Goal: Information Seeking & Learning: Learn about a topic

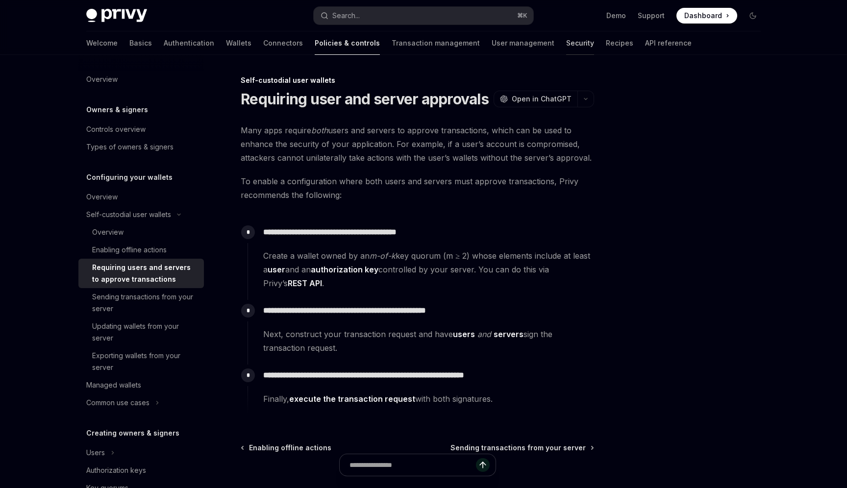
click at [566, 40] on link "Security" at bounding box center [580, 43] width 28 height 24
type textarea "*"
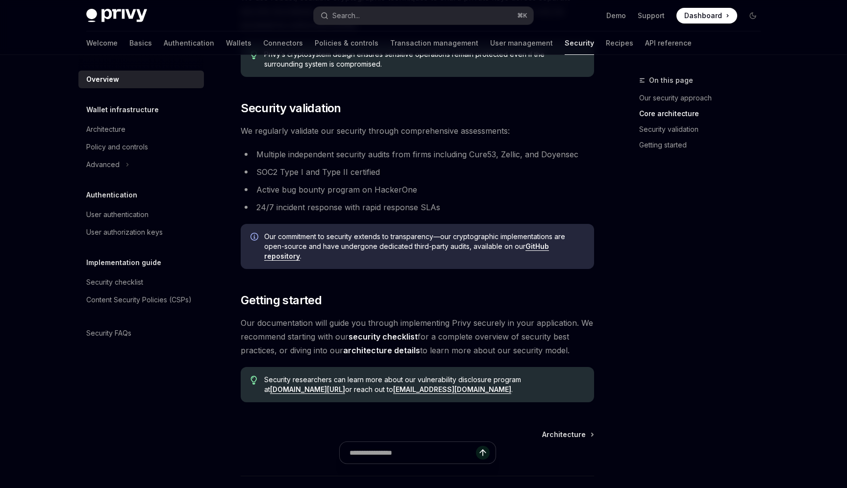
scroll to position [653, 0]
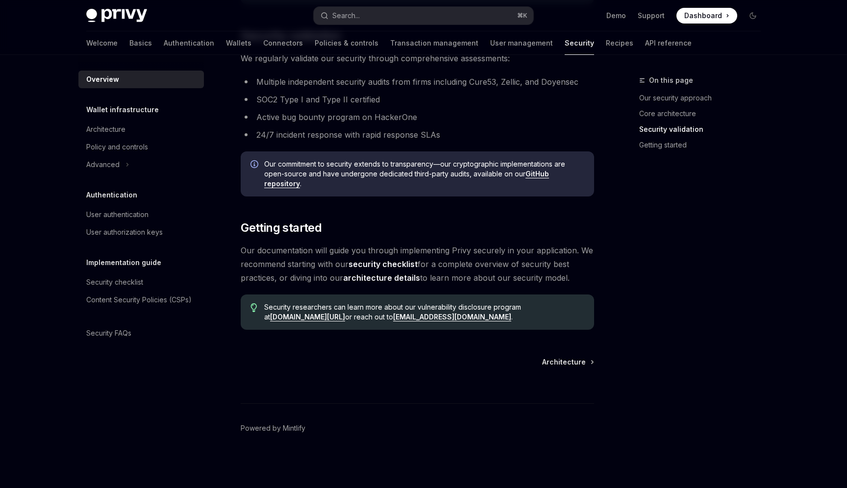
click at [390, 262] on link "security checklist" at bounding box center [382, 264] width 69 height 10
click at [388, 280] on link "architecture details" at bounding box center [381, 278] width 77 height 10
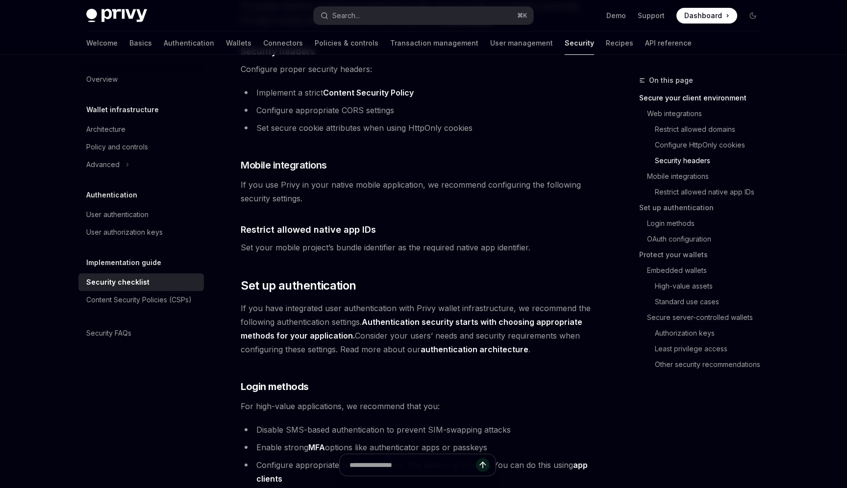
scroll to position [604, 0]
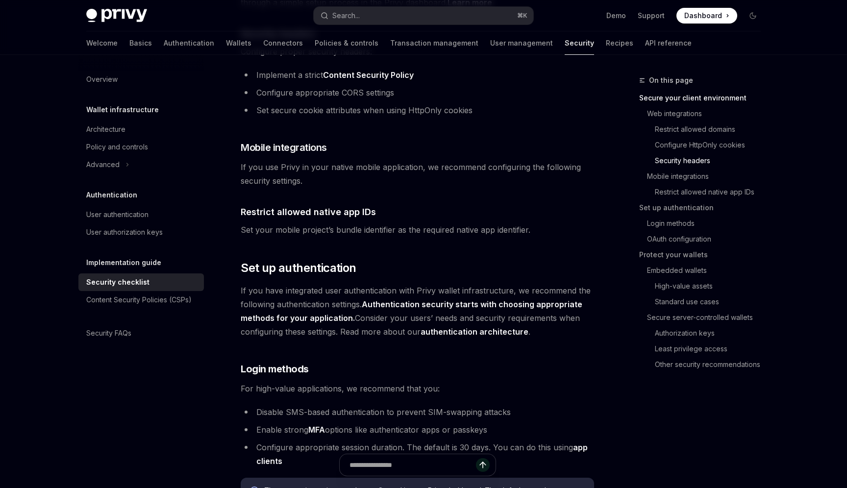
click at [496, 327] on link "authentication architecture" at bounding box center [475, 332] width 108 height 10
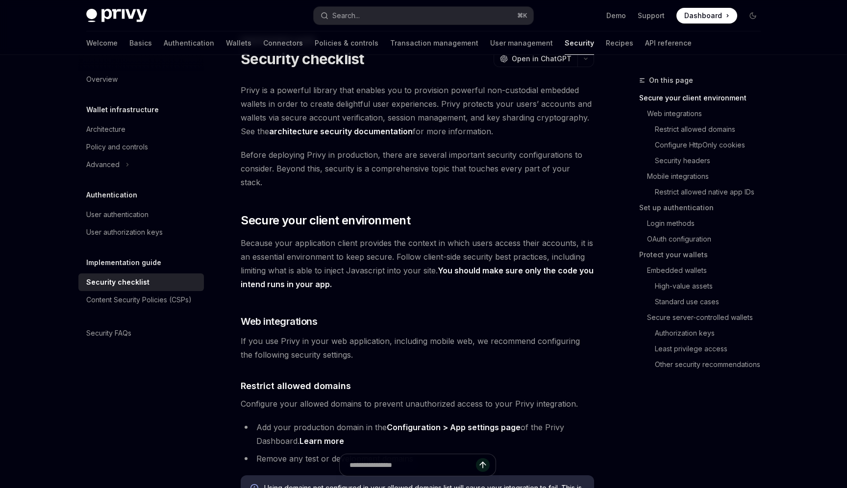
scroll to position [0, 0]
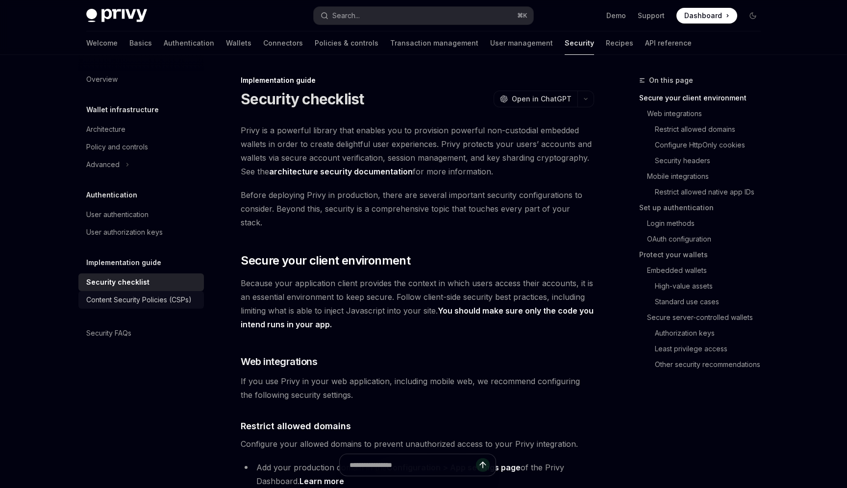
click at [146, 306] on link "Content Security Policies (CSPs)" at bounding box center [140, 300] width 125 height 18
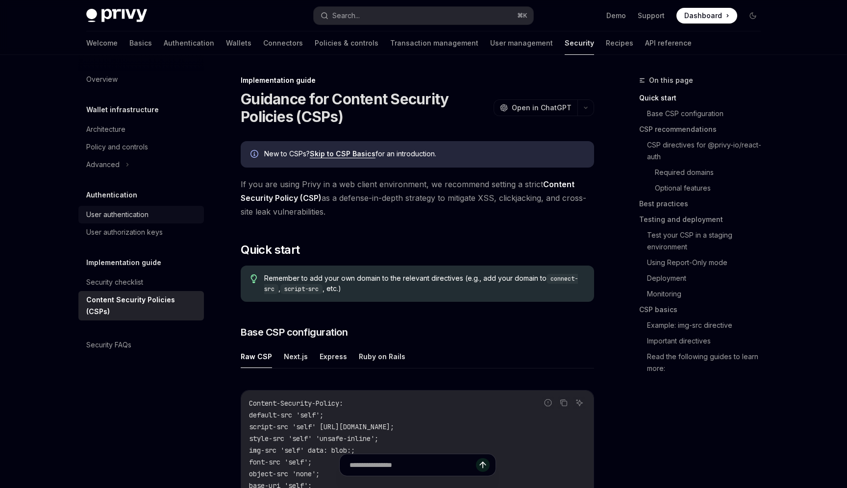
click at [132, 214] on div "User authentication" at bounding box center [117, 215] width 62 height 12
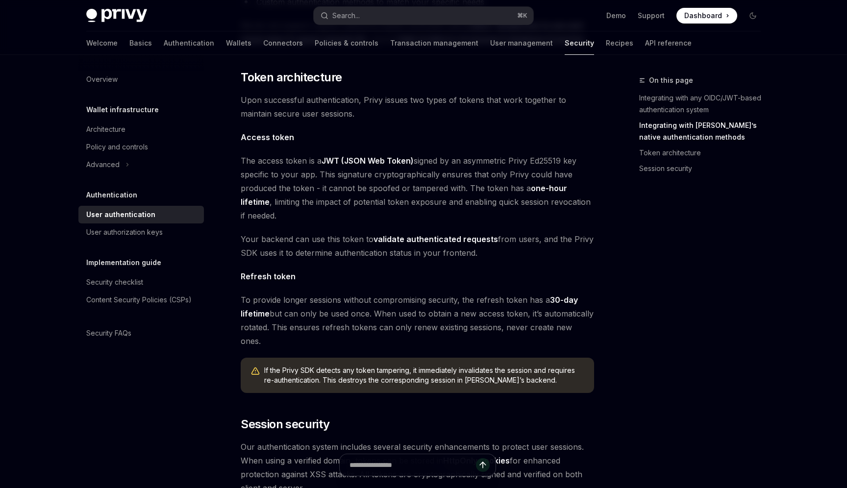
scroll to position [522, 0]
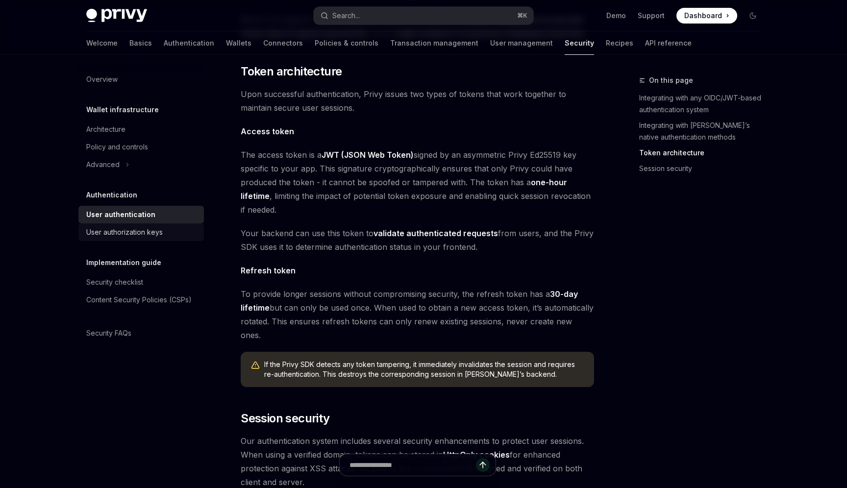
click at [134, 229] on div "User authorization keys" at bounding box center [124, 232] width 76 height 12
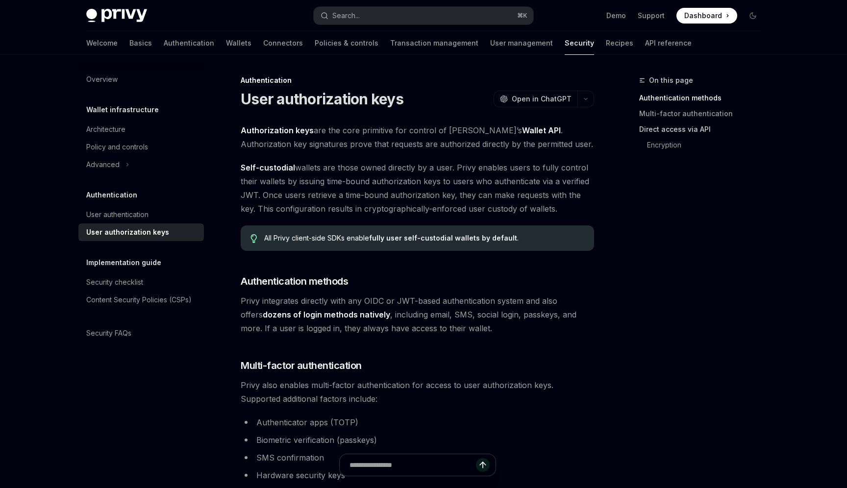
click at [668, 129] on link "Direct access via API" at bounding box center [703, 130] width 129 height 16
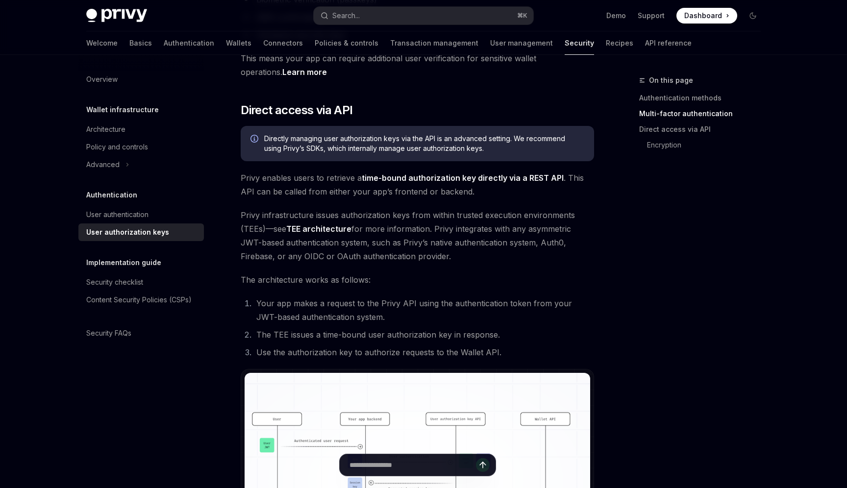
scroll to position [439, 0]
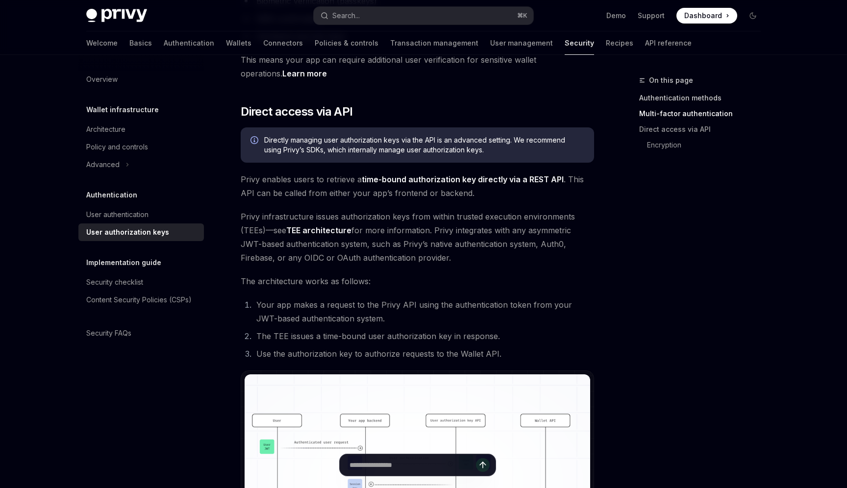
click at [670, 99] on link "Authentication methods" at bounding box center [703, 98] width 129 height 16
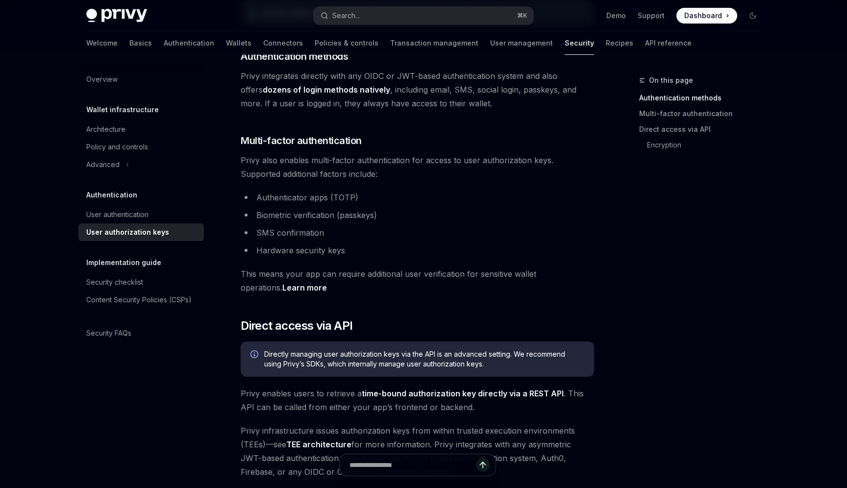
scroll to position [172, 0]
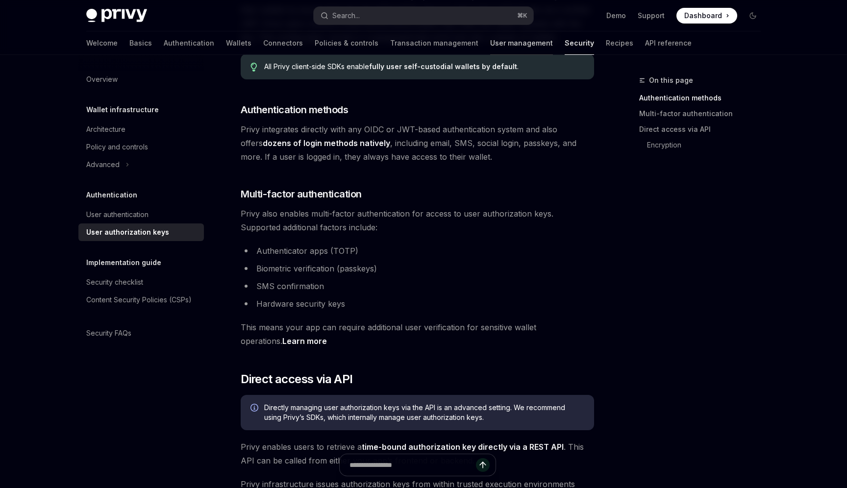
click at [490, 44] on link "User management" at bounding box center [521, 43] width 63 height 24
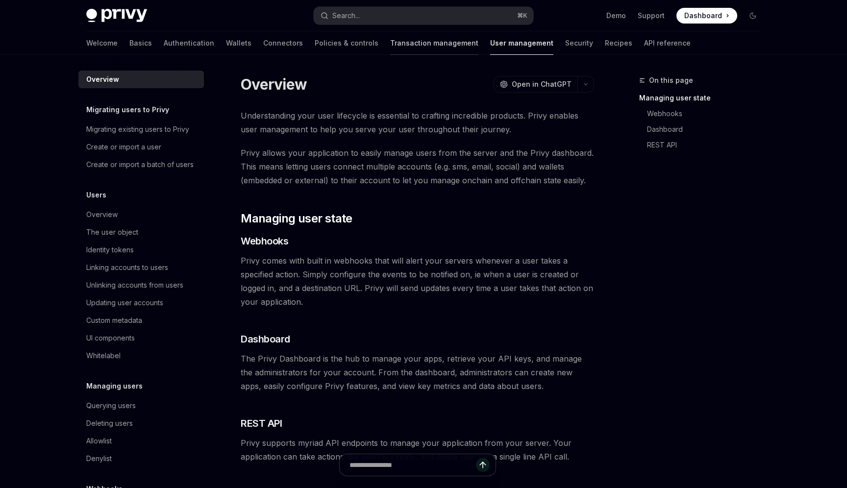
click at [390, 44] on link "Transaction management" at bounding box center [434, 43] width 88 height 24
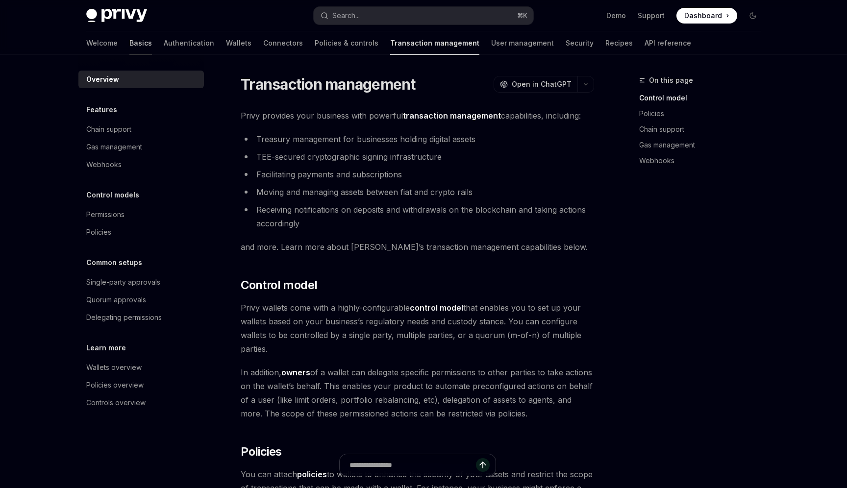
click at [129, 44] on link "Basics" at bounding box center [140, 43] width 23 height 24
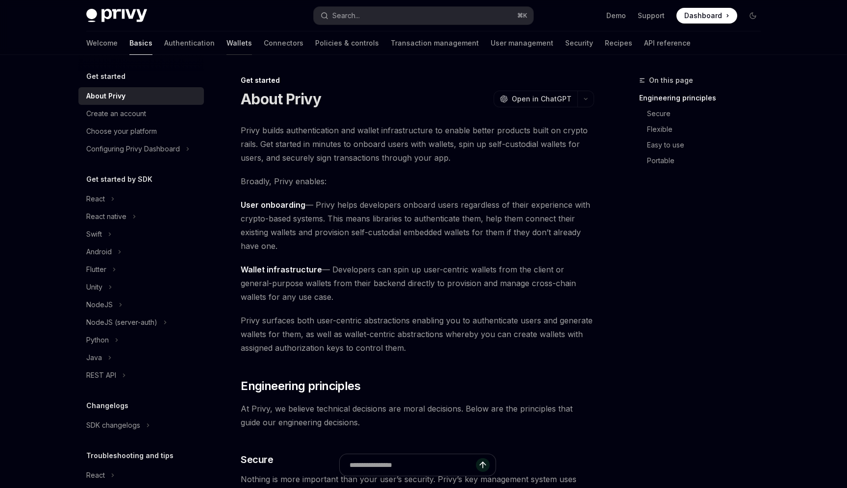
click at [226, 44] on link "Wallets" at bounding box center [238, 43] width 25 height 24
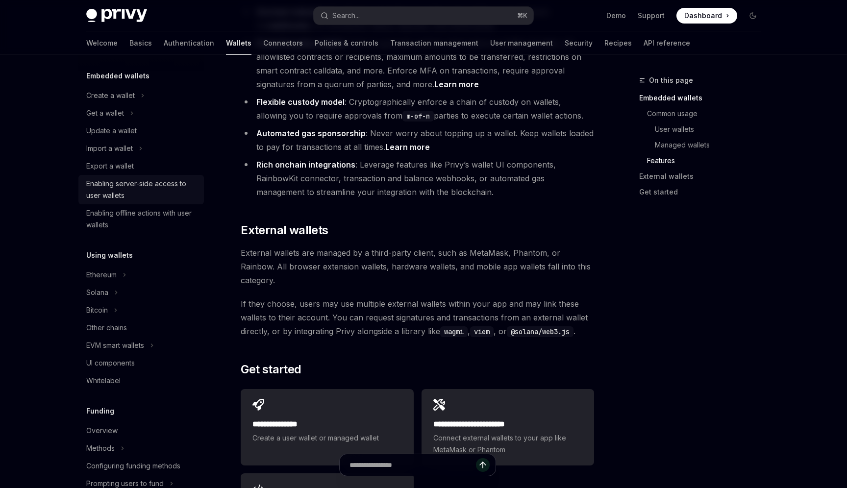
scroll to position [106, 0]
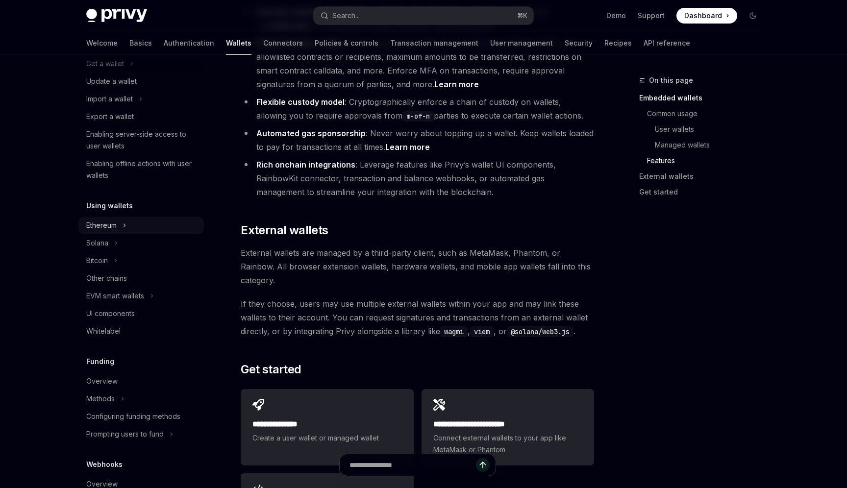
click at [125, 229] on icon at bounding box center [125, 226] width 4 height 12
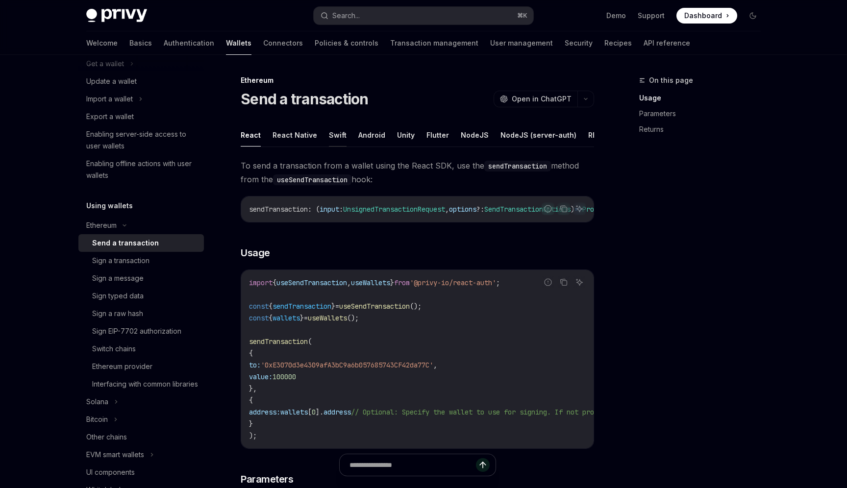
click at [332, 140] on button "Swift" at bounding box center [338, 135] width 18 height 23
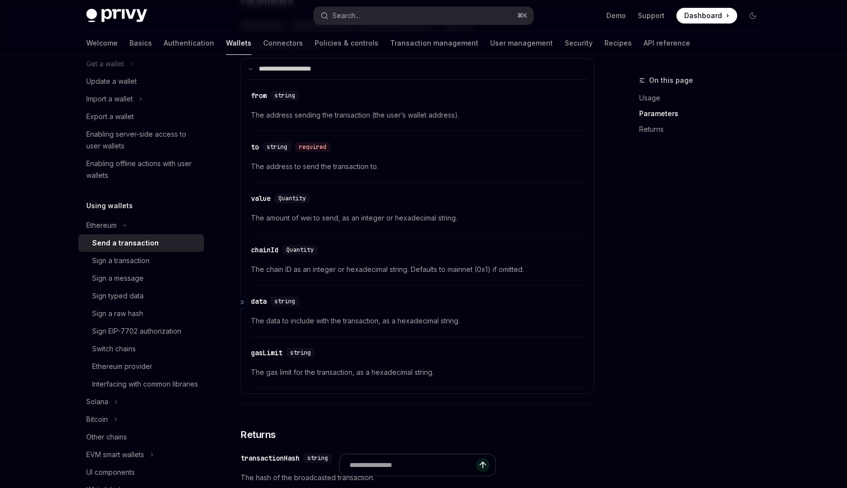
scroll to position [398, 0]
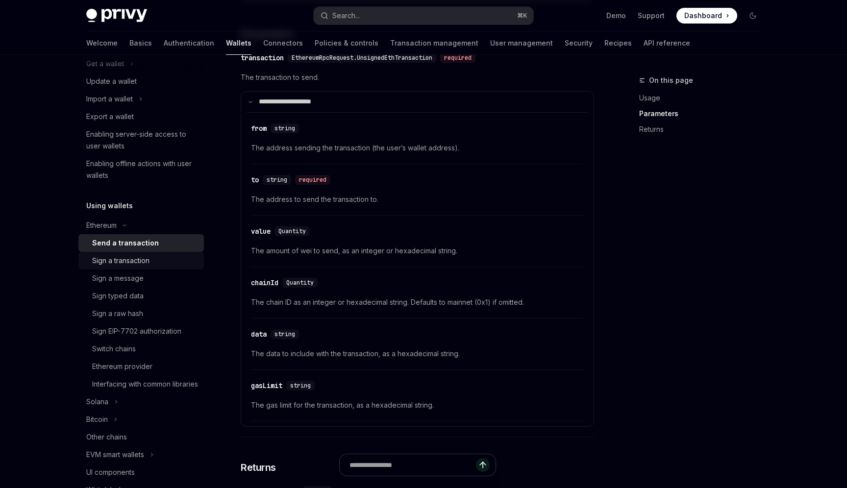
click at [136, 263] on div "Sign a transaction" at bounding box center [120, 261] width 57 height 12
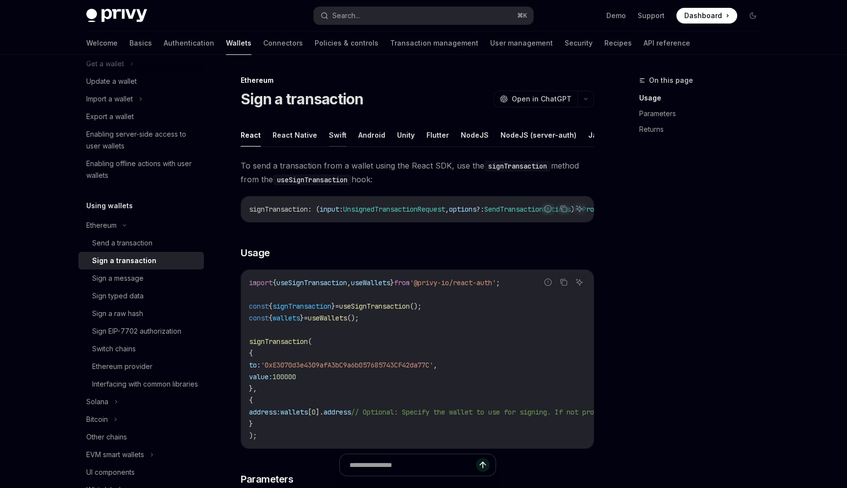
click at [333, 137] on button "Swift" at bounding box center [338, 135] width 18 height 23
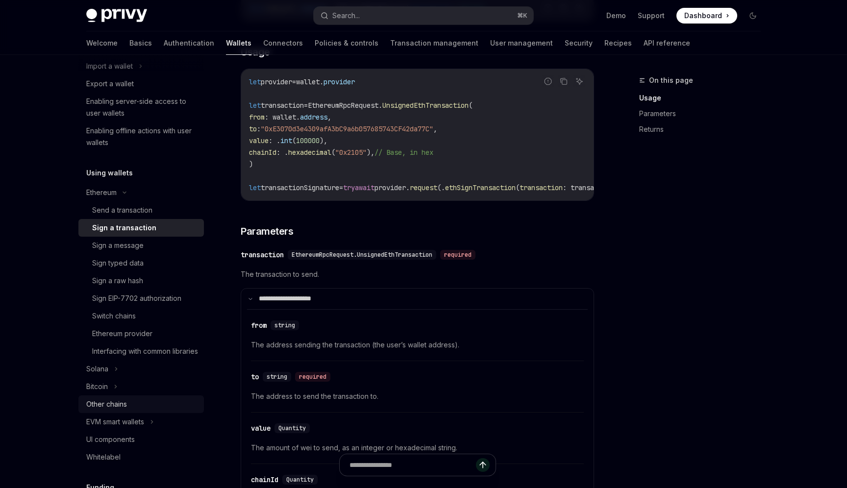
scroll to position [140, 0]
click at [112, 184] on div "Ethereum" at bounding box center [140, 192] width 125 height 18
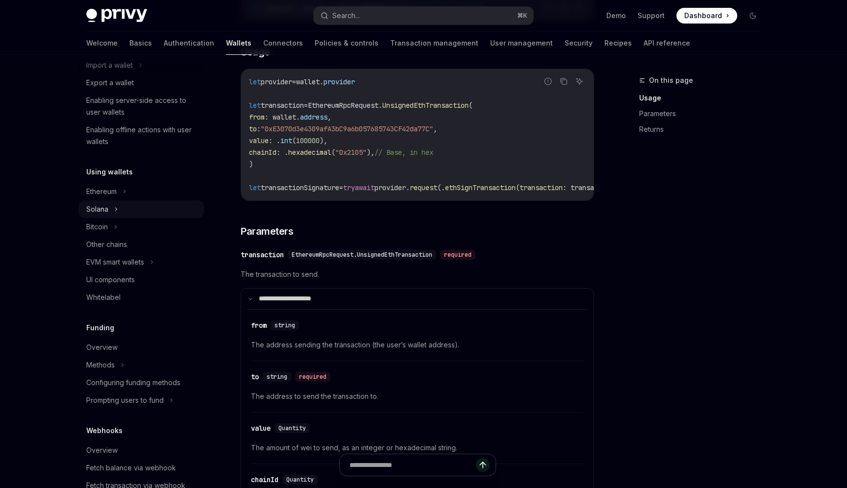
click at [115, 211] on icon at bounding box center [116, 209] width 4 height 12
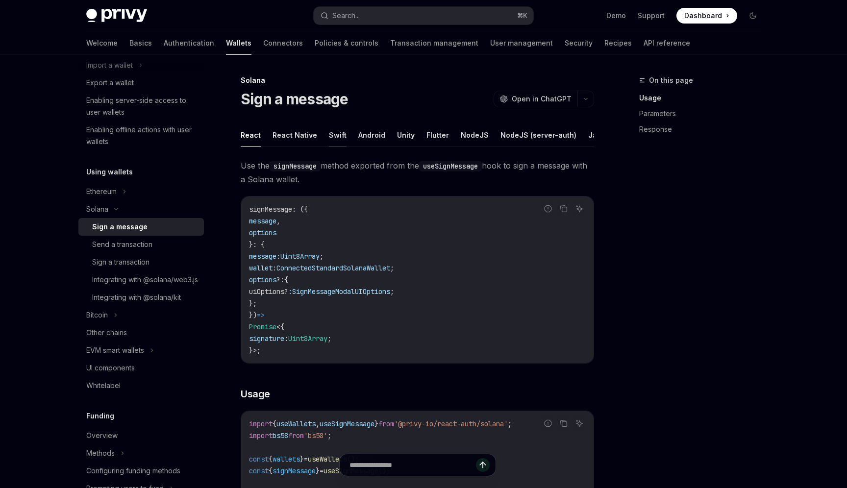
click at [335, 138] on button "Swift" at bounding box center [338, 135] width 18 height 23
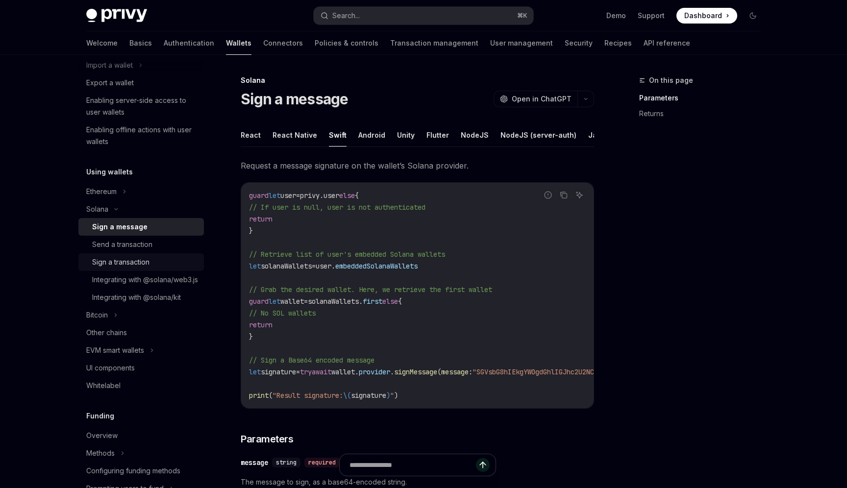
click at [157, 259] on div "Sign a transaction" at bounding box center [145, 262] width 106 height 12
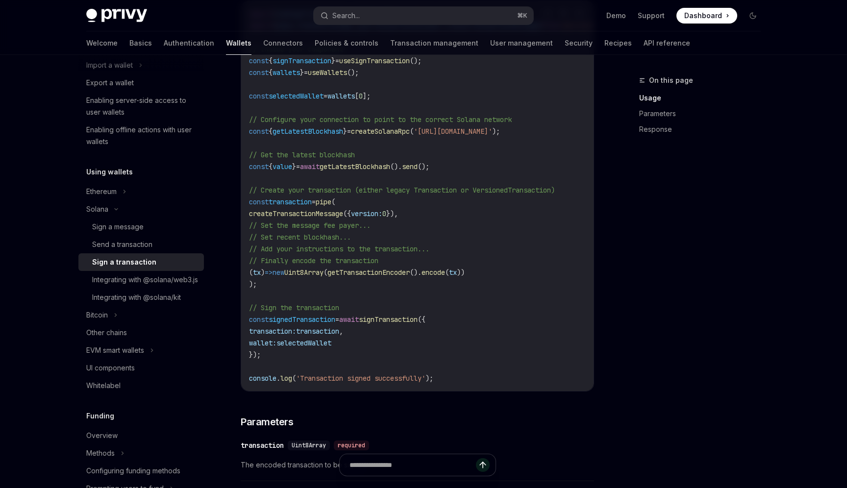
scroll to position [362, 0]
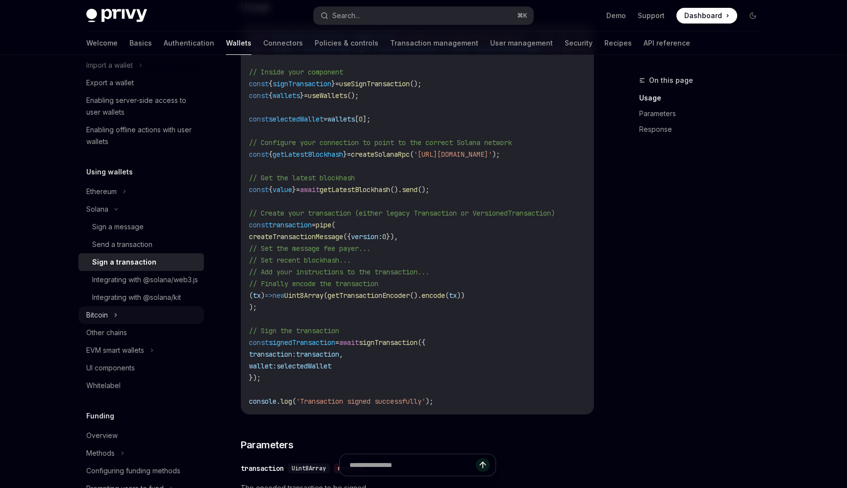
click at [118, 324] on div "Bitcoin" at bounding box center [140, 315] width 125 height 18
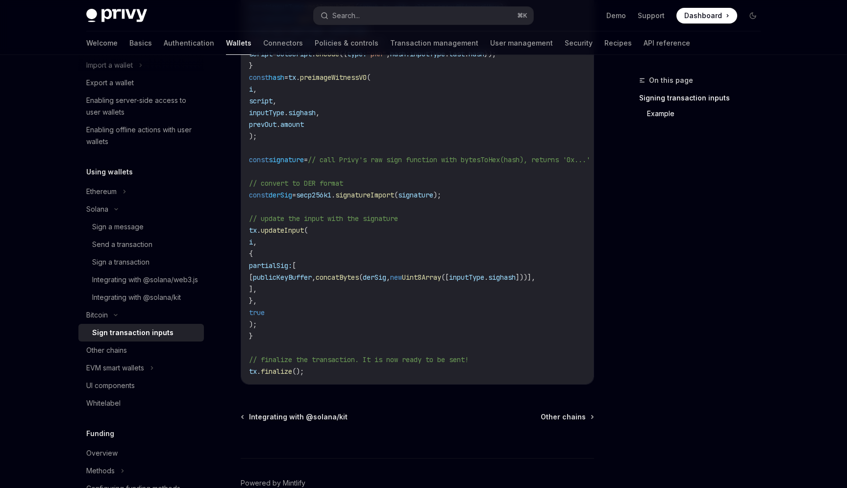
scroll to position [708, 0]
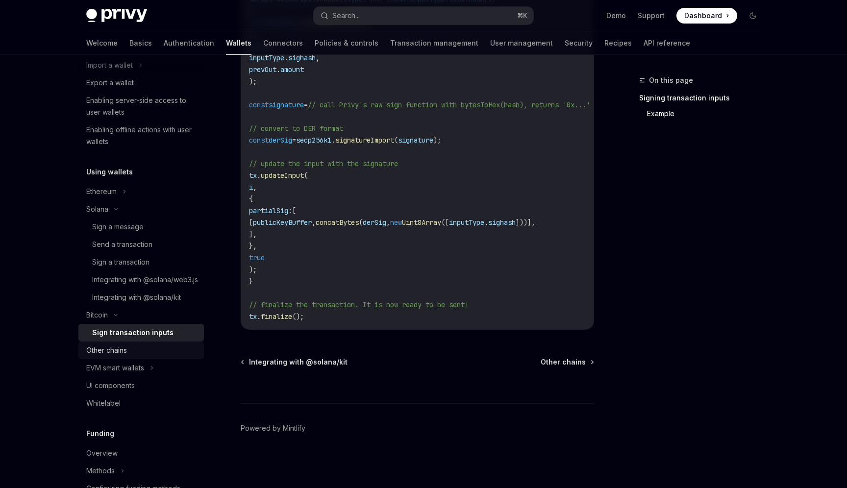
click at [134, 356] on div "Other chains" at bounding box center [142, 351] width 112 height 12
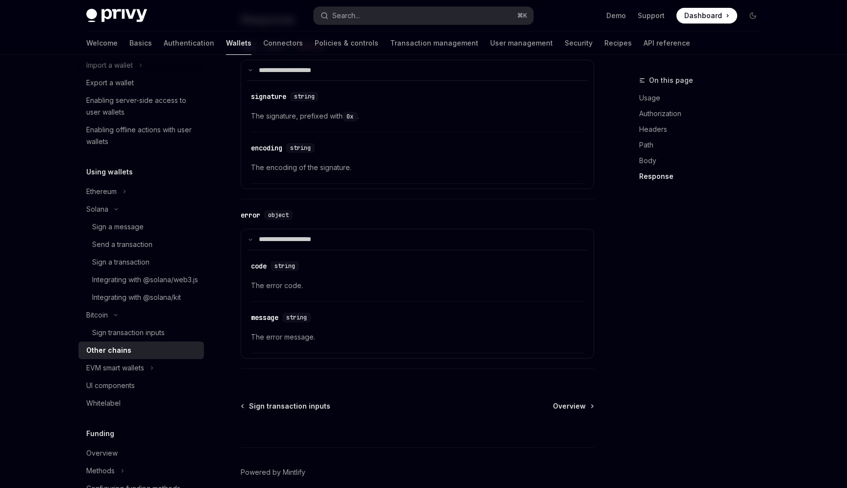
scroll to position [1159, 0]
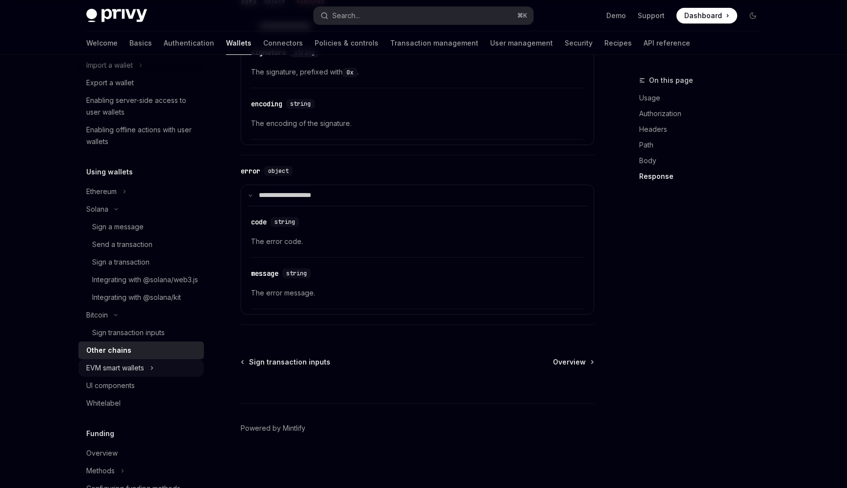
click at [154, 374] on icon at bounding box center [152, 368] width 4 height 12
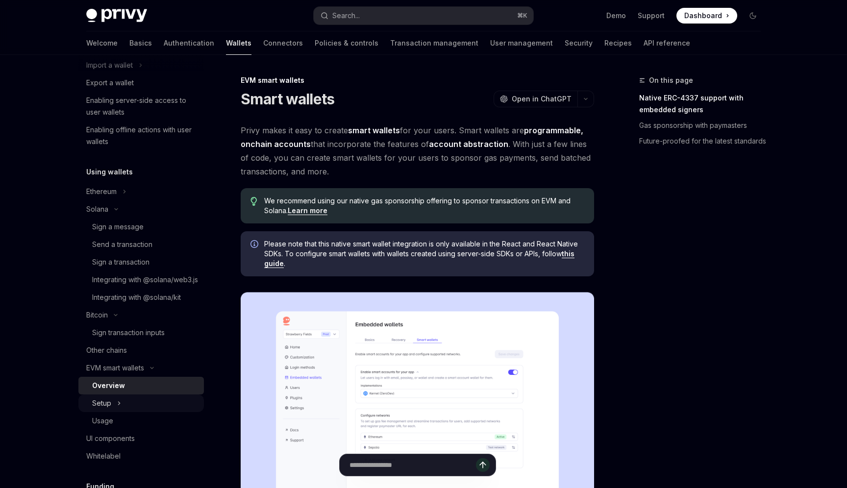
scroll to position [180, 0]
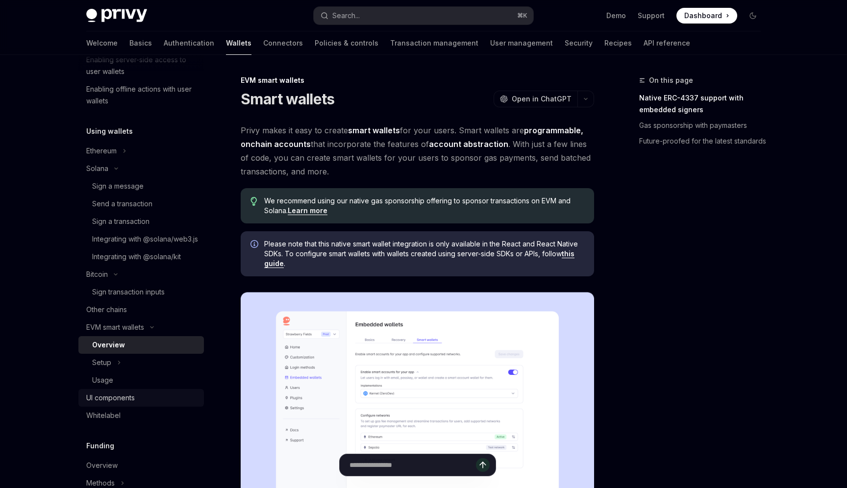
click at [136, 404] on div "UI components" at bounding box center [142, 398] width 112 height 12
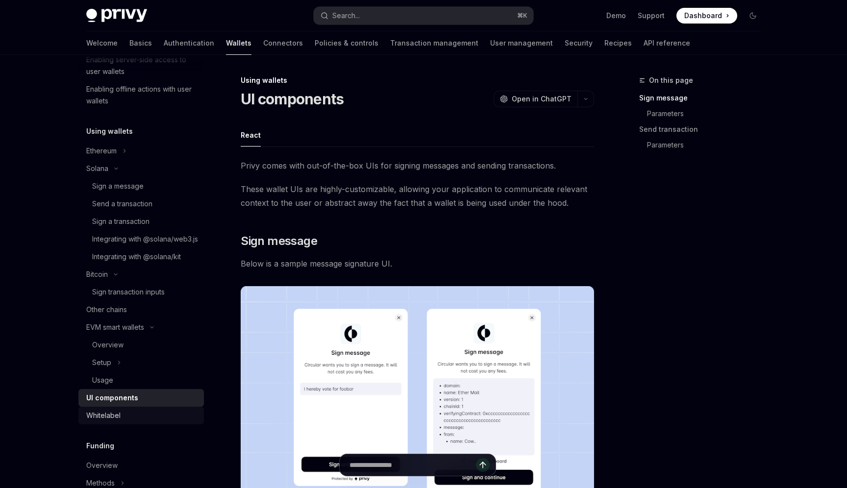
click at [131, 422] on div "Whitelabel" at bounding box center [142, 416] width 112 height 12
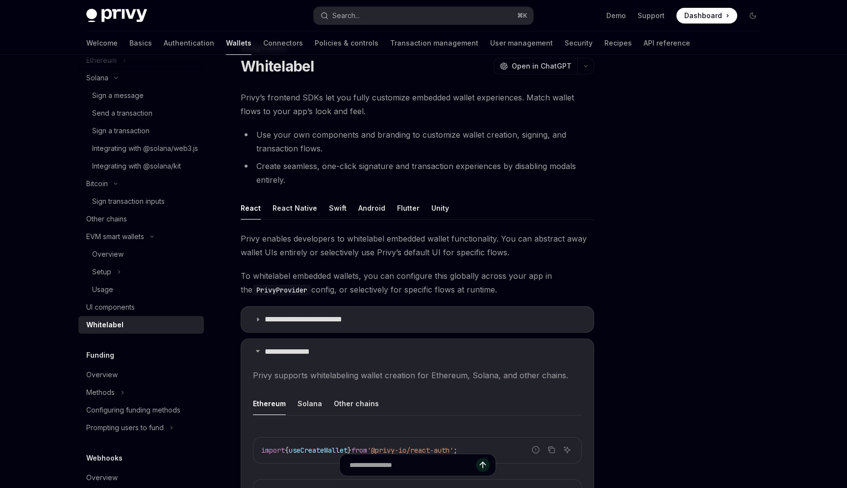
scroll to position [350, 0]
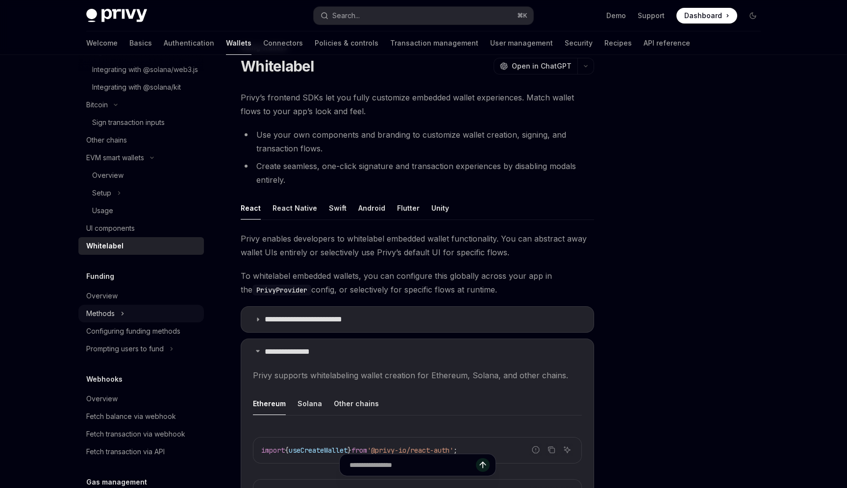
click at [120, 323] on div "Methods" at bounding box center [140, 314] width 125 height 18
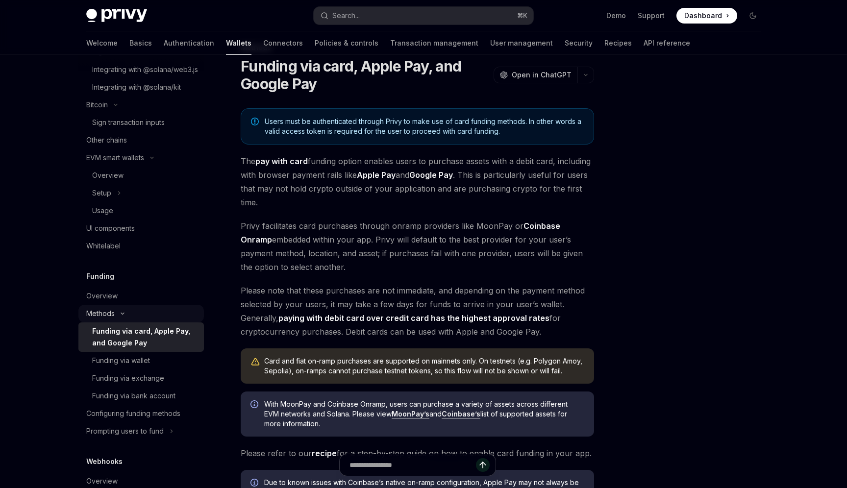
click at [120, 323] on div "Methods" at bounding box center [140, 314] width 125 height 18
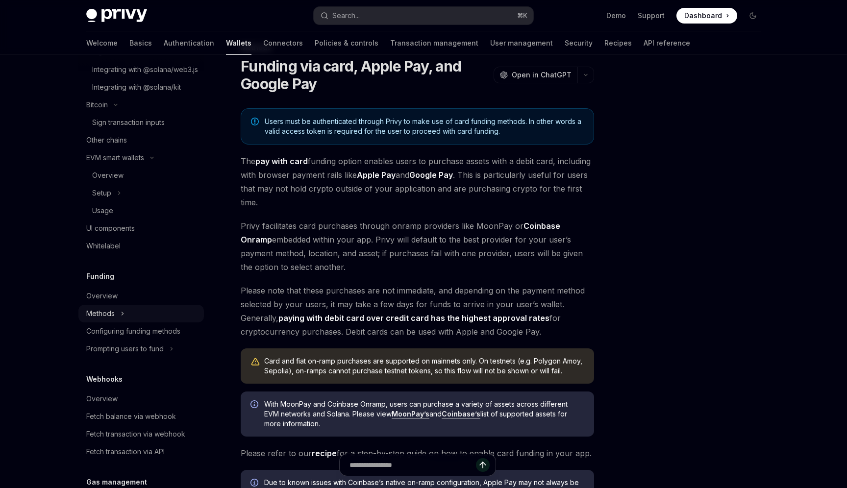
click at [120, 323] on div "Methods" at bounding box center [140, 314] width 125 height 18
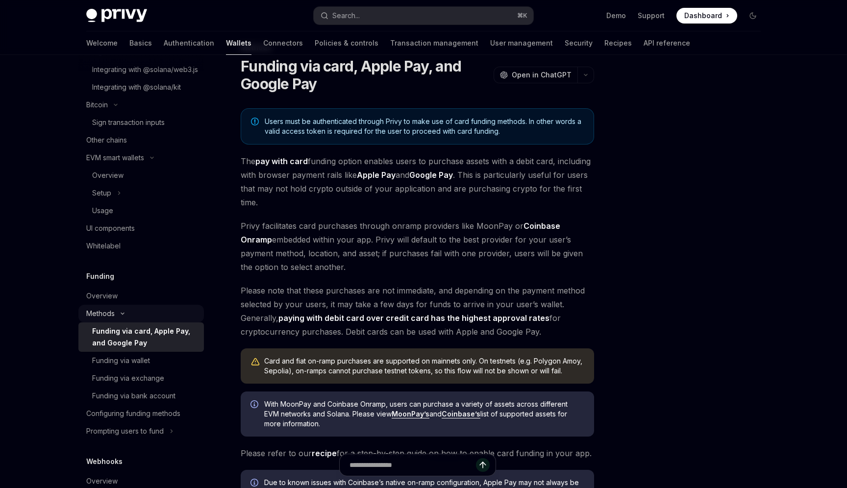
click at [120, 323] on div "Methods" at bounding box center [140, 314] width 125 height 18
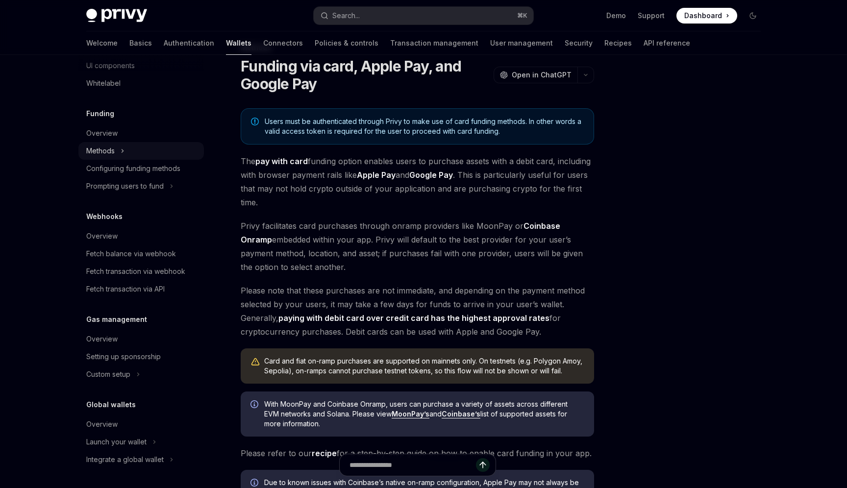
scroll to position [522, 0]
click at [114, 343] on div "Overview" at bounding box center [101, 339] width 31 height 12
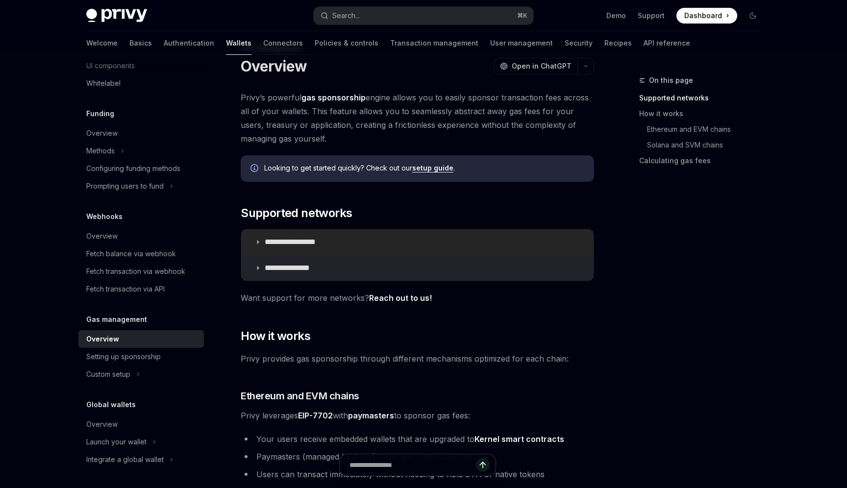
click at [254, 243] on summary "**********" at bounding box center [417, 241] width 352 height 25
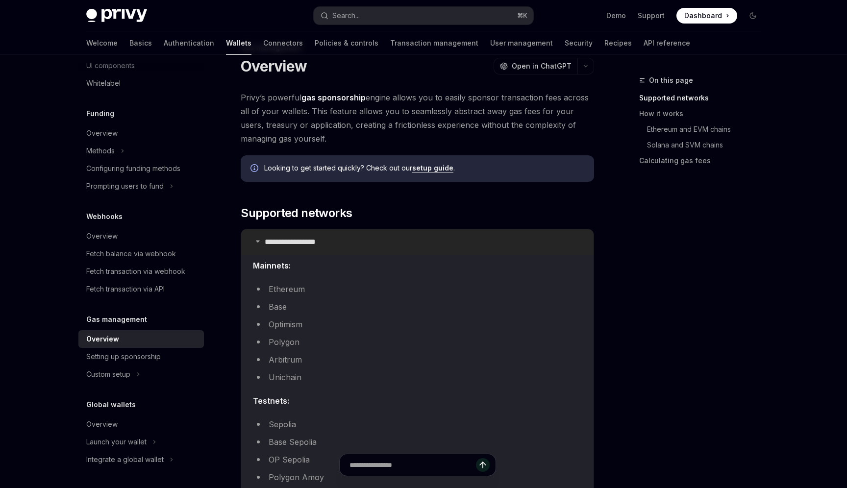
click at [255, 243] on icon at bounding box center [258, 241] width 6 height 6
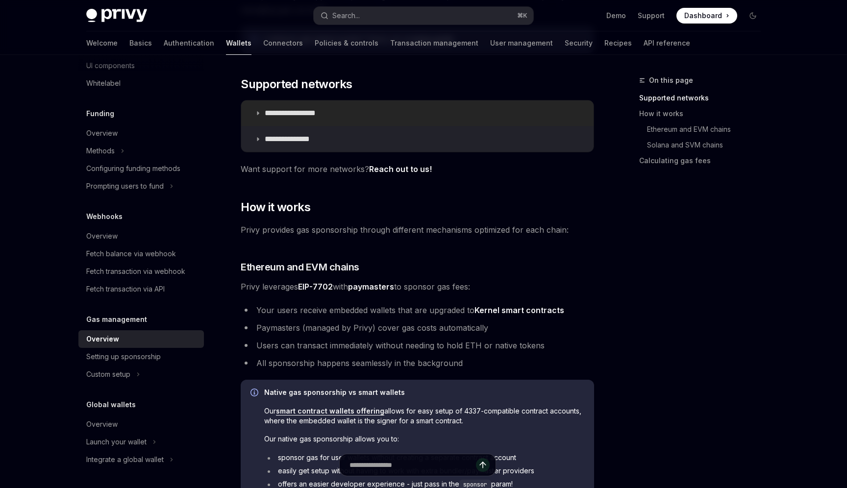
scroll to position [166, 0]
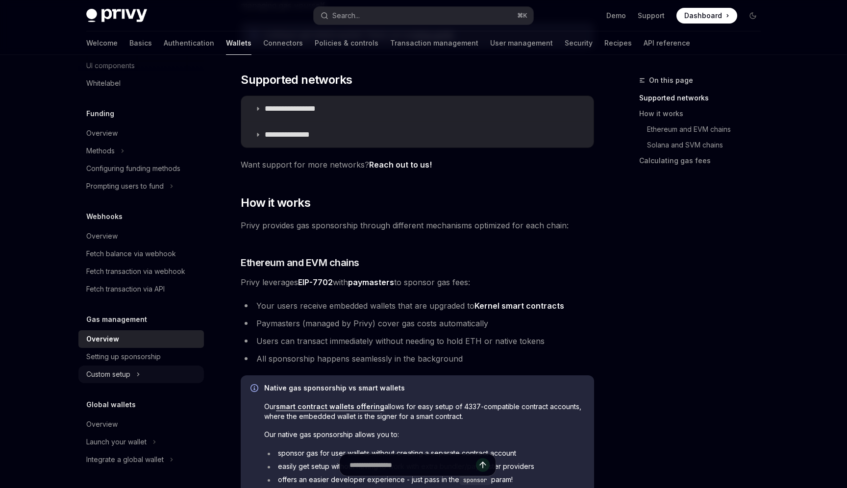
click at [145, 371] on div "Custom setup" at bounding box center [140, 375] width 125 height 18
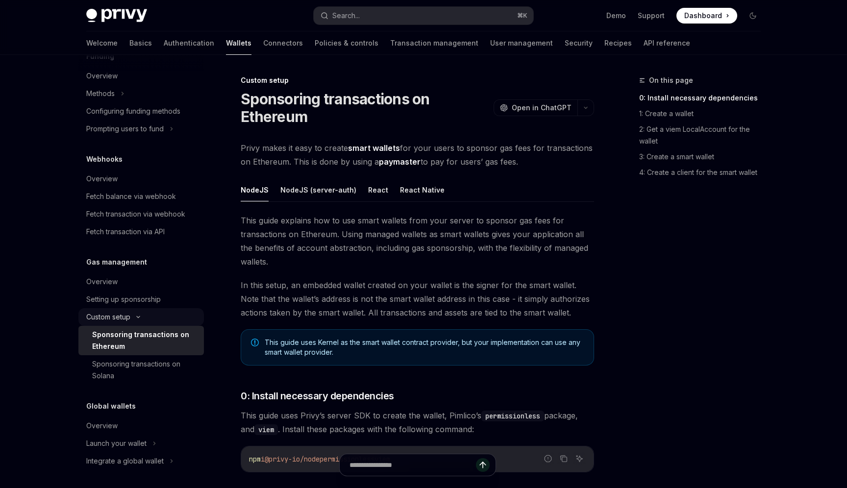
scroll to position [583, 0]
click at [136, 420] on div "Overview" at bounding box center [142, 425] width 112 height 12
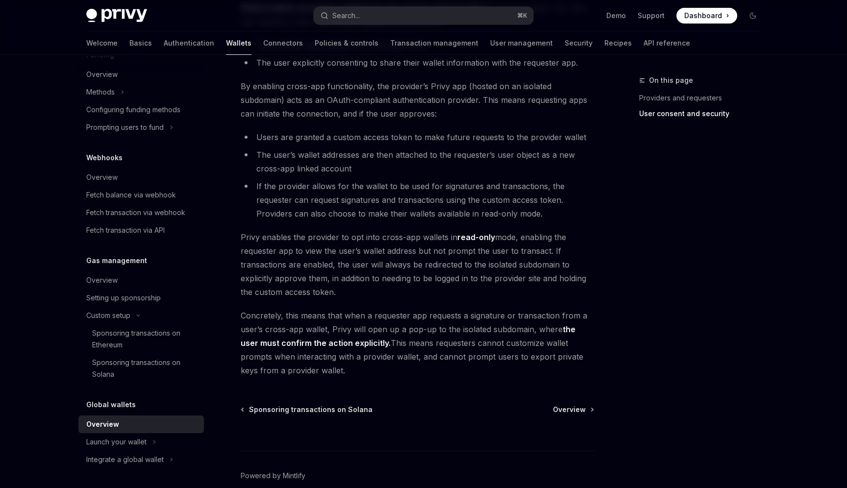
scroll to position [767, 0]
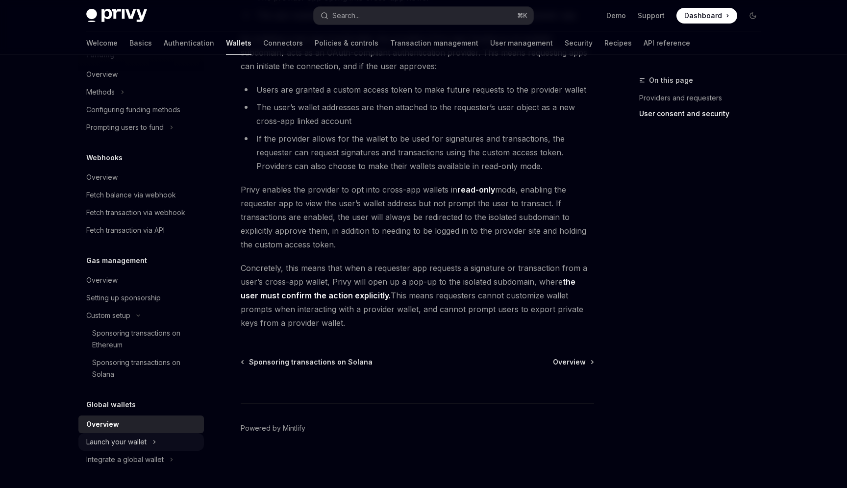
click at [125, 447] on div "Launch your wallet" at bounding box center [116, 442] width 60 height 12
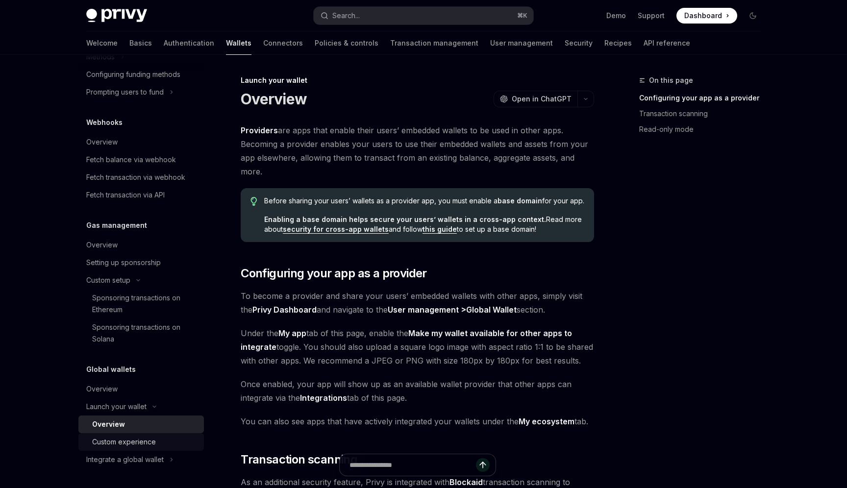
click at [142, 443] on div "Custom experience" at bounding box center [124, 442] width 64 height 12
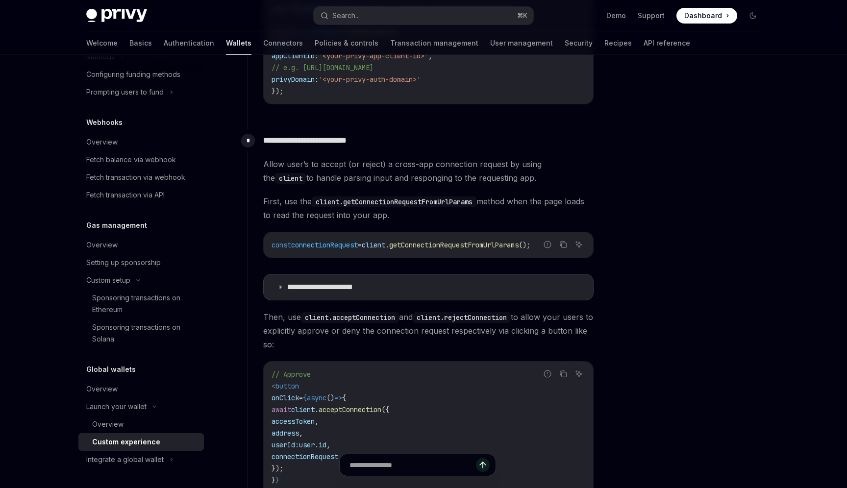
scroll to position [798, 0]
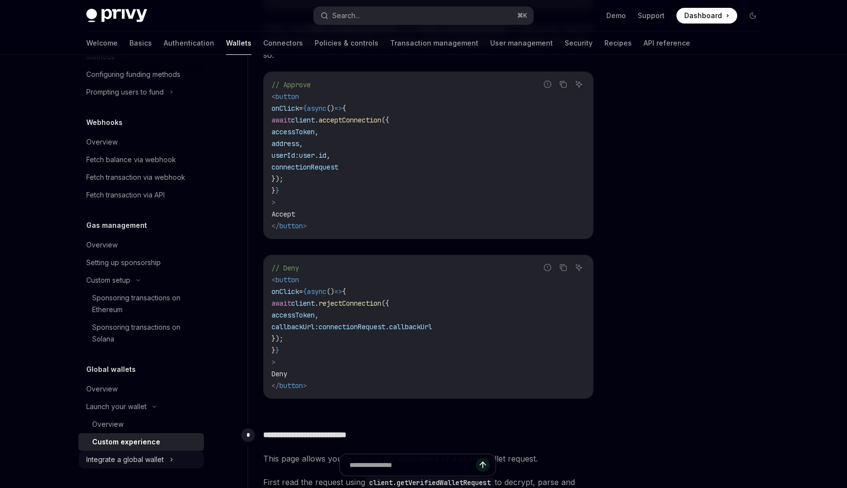
click at [166, 458] on div "Integrate a global wallet" at bounding box center [140, 460] width 125 height 18
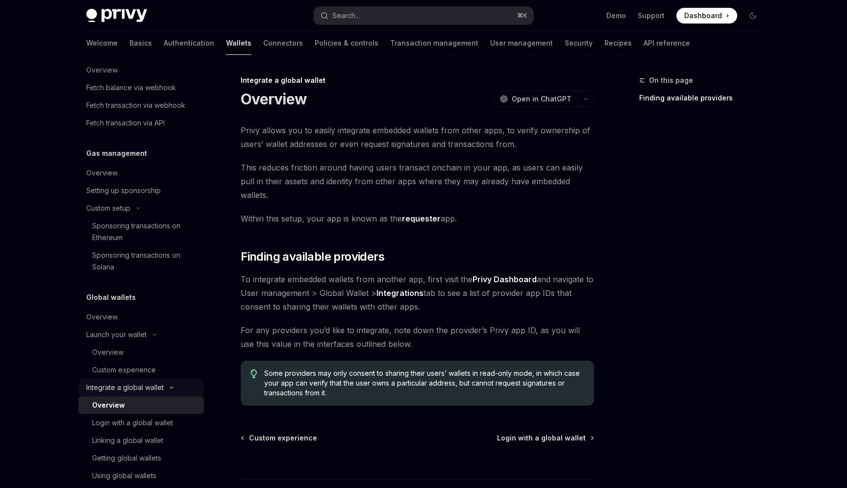
scroll to position [742, 0]
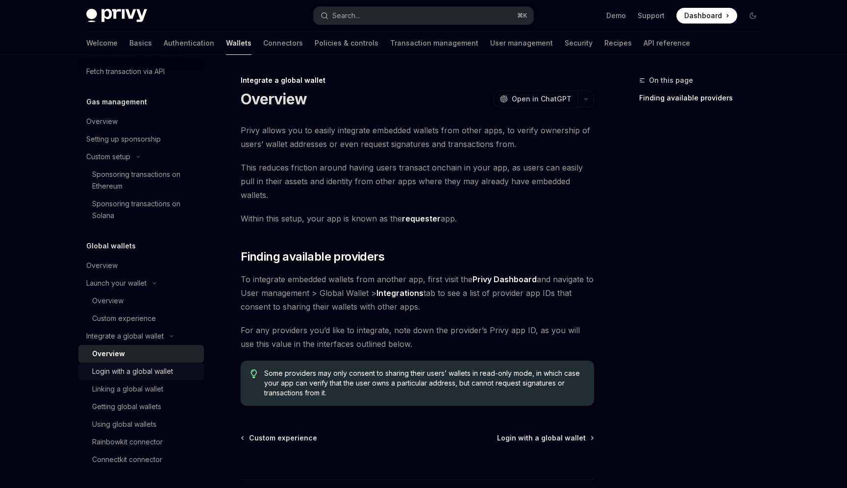
click at [146, 376] on div "Login with a global wallet" at bounding box center [132, 372] width 81 height 12
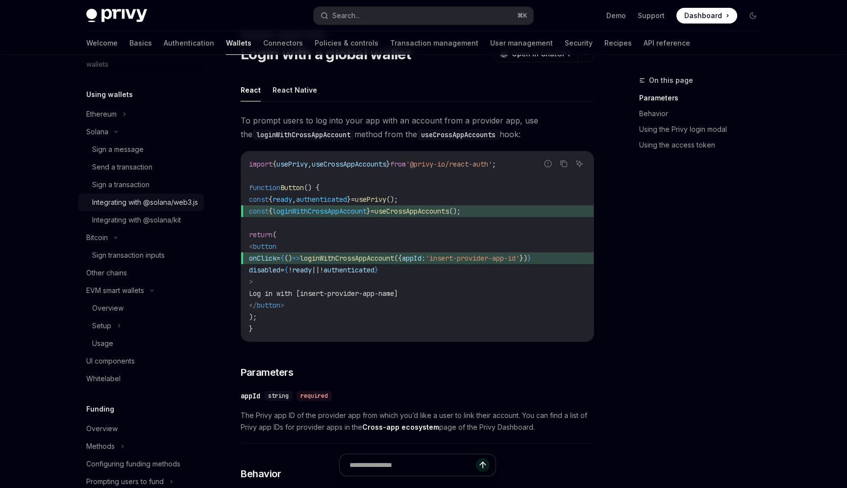
scroll to position [215, 0]
click at [132, 264] on div "Sign transaction inputs" at bounding box center [128, 258] width 73 height 12
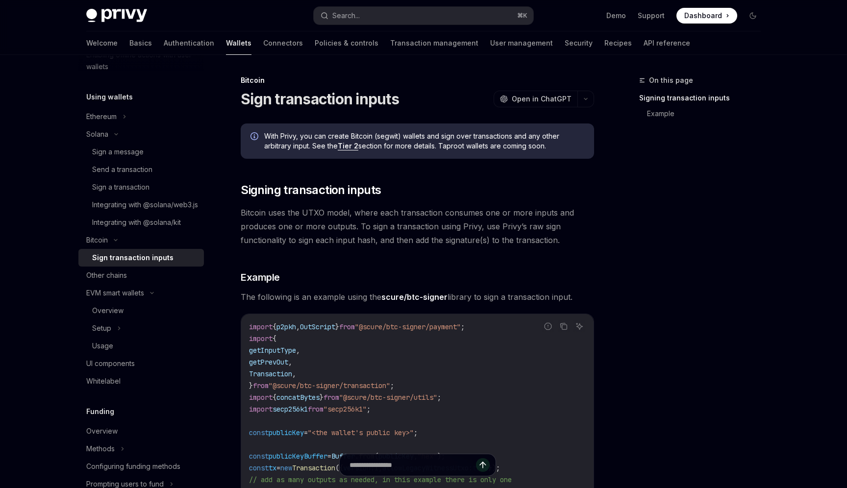
click at [349, 142] on link "Tier 2" at bounding box center [348, 146] width 21 height 9
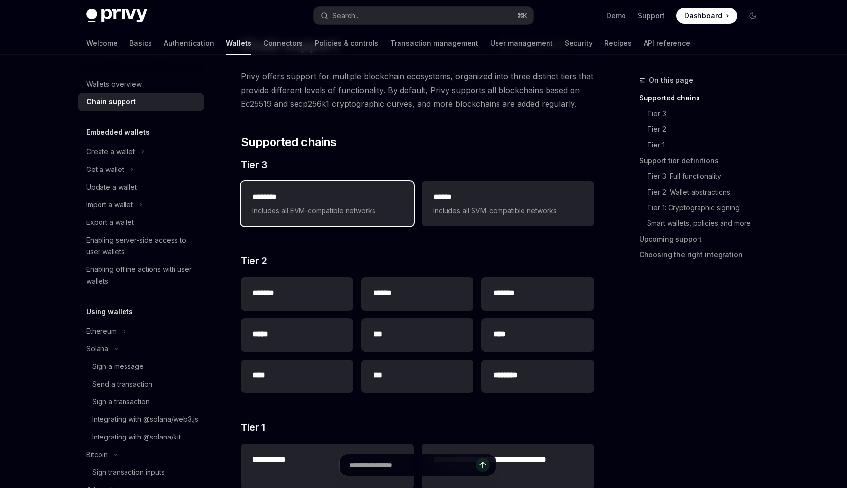
scroll to position [61, 0]
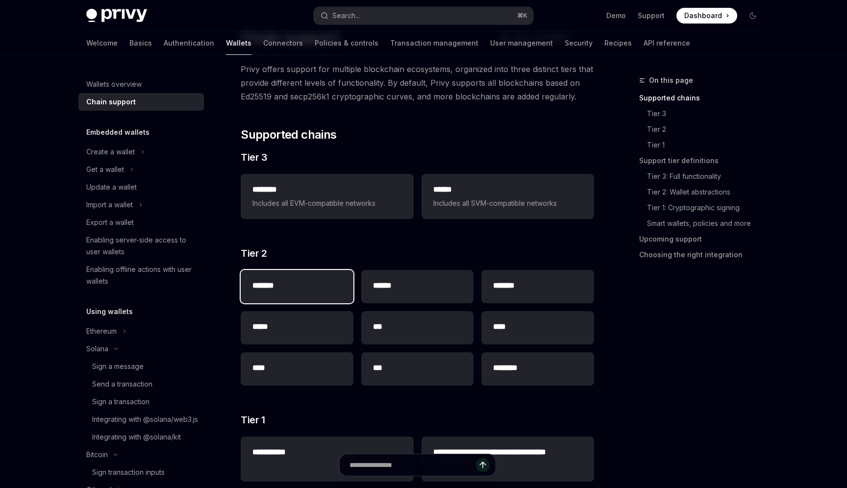
click at [316, 288] on h2 "*******" at bounding box center [296, 286] width 89 height 12
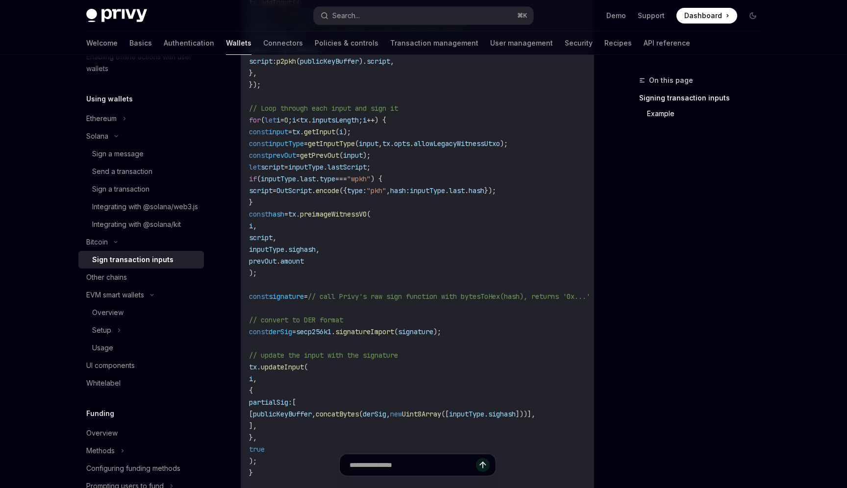
scroll to position [393, 0]
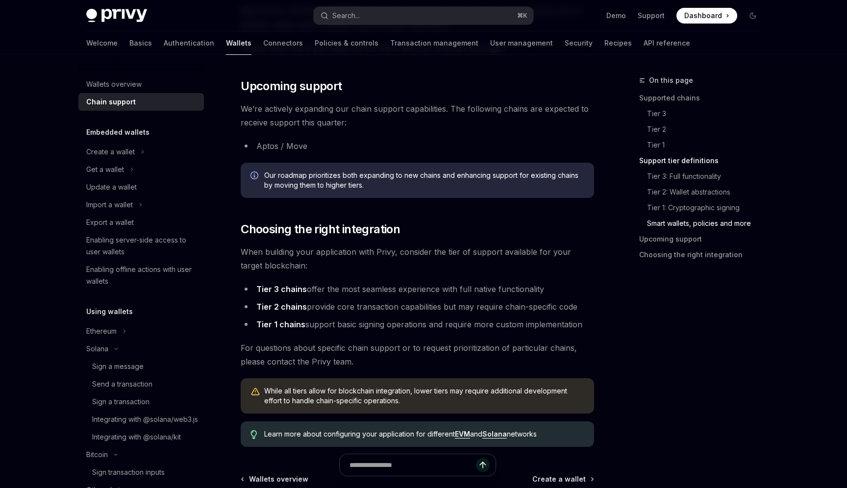
scroll to position [1005, 0]
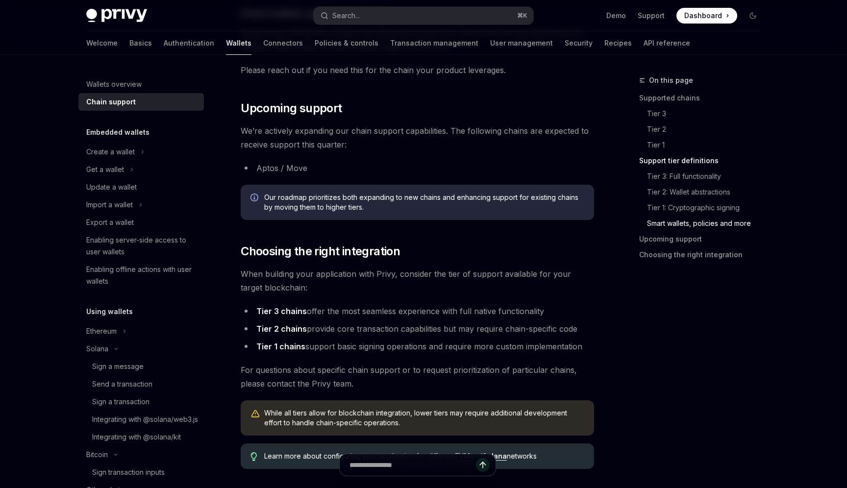
click at [286, 336] on ul "Tier 3 chains offer the most seamless experience with full native functionality…" at bounding box center [417, 328] width 353 height 49
click at [279, 334] on li "Tier 2 chains provide core transaction capabilities but may require chain-speci…" at bounding box center [417, 329] width 353 height 14
click at [279, 329] on strong "Tier 2 chains" at bounding box center [281, 329] width 50 height 10
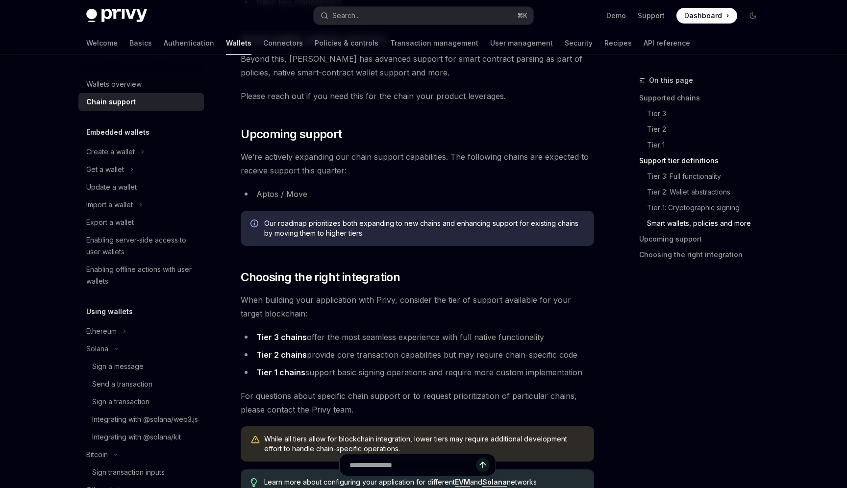
scroll to position [976, 0]
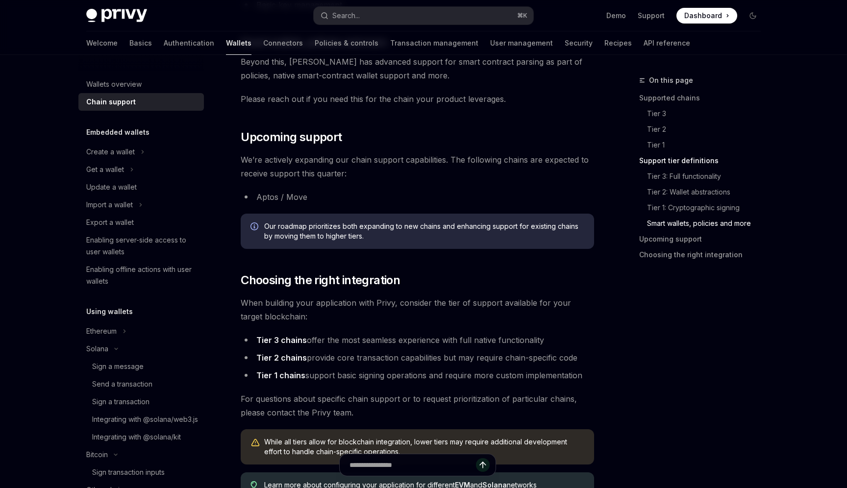
click at [279, 195] on li "Aptos / Move" at bounding box center [417, 197] width 353 height 14
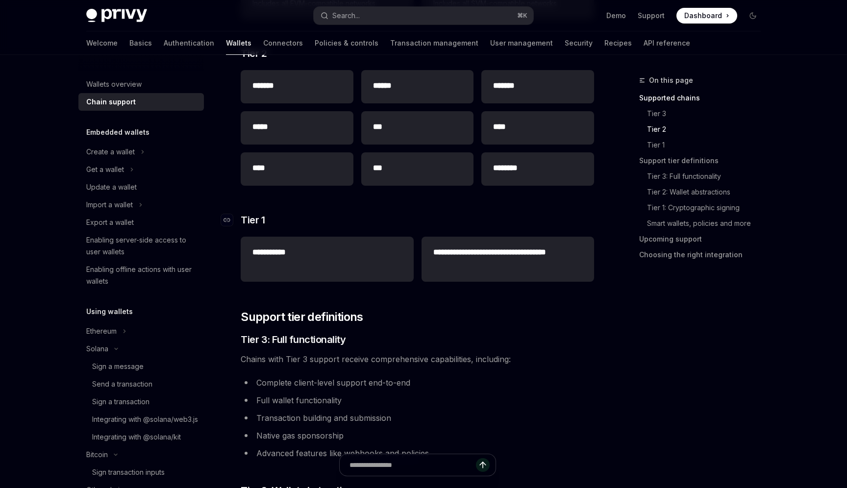
scroll to position [289, 0]
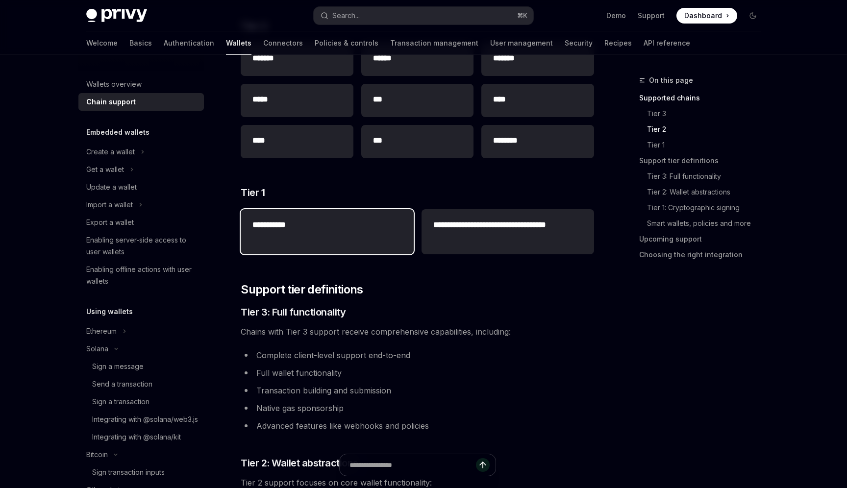
click at [324, 244] on div "**********" at bounding box center [327, 231] width 173 height 45
click at [290, 232] on div "**********" at bounding box center [327, 225] width 173 height 33
click at [280, 225] on h2 "**********" at bounding box center [326, 225] width 149 height 12
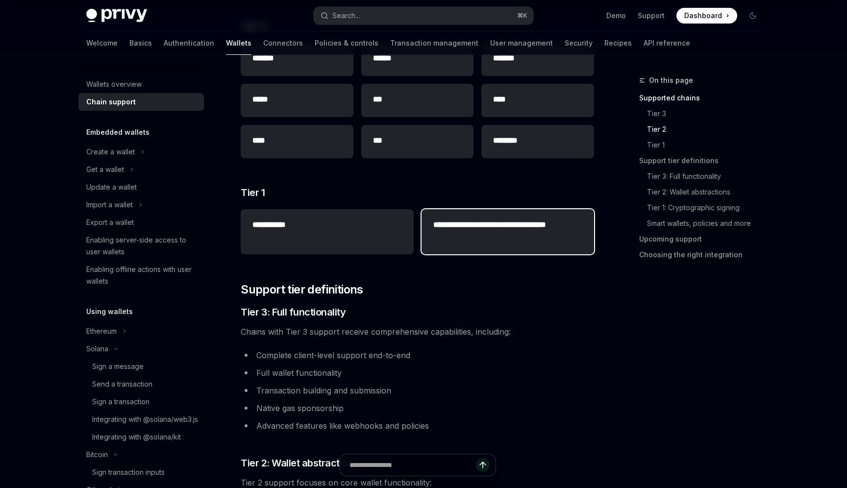
click at [477, 231] on h2 "**********" at bounding box center [507, 231] width 149 height 24
click at [475, 225] on h2 "**********" at bounding box center [507, 231] width 149 height 24
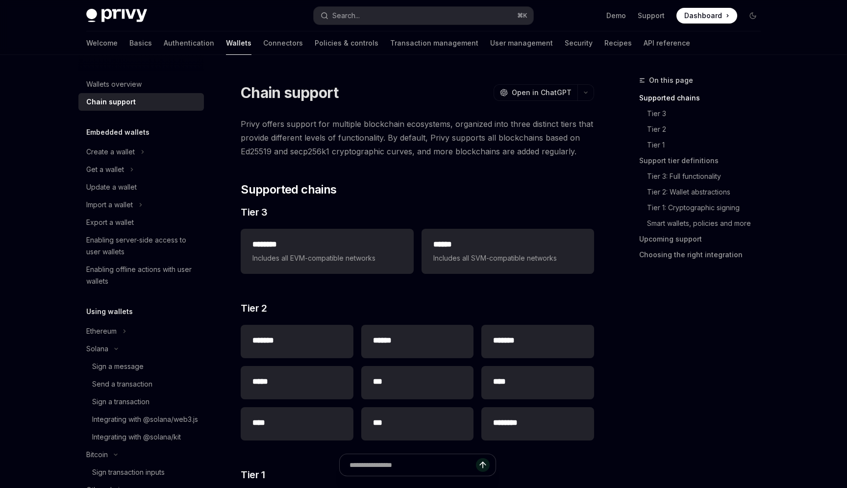
scroll to position [0, 0]
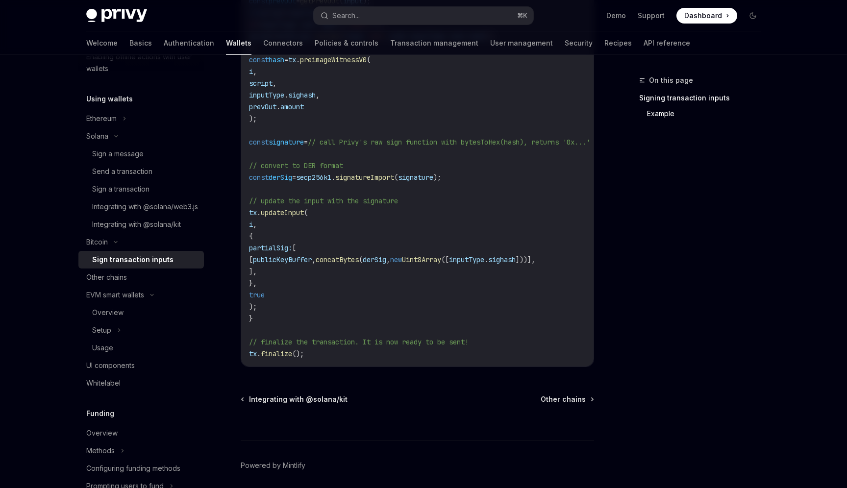
scroll to position [708, 0]
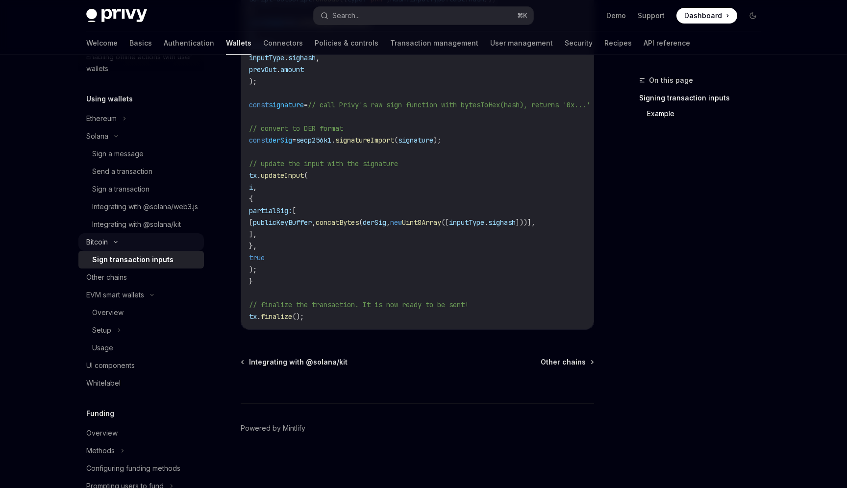
click at [138, 251] on div "Bitcoin" at bounding box center [140, 242] width 125 height 18
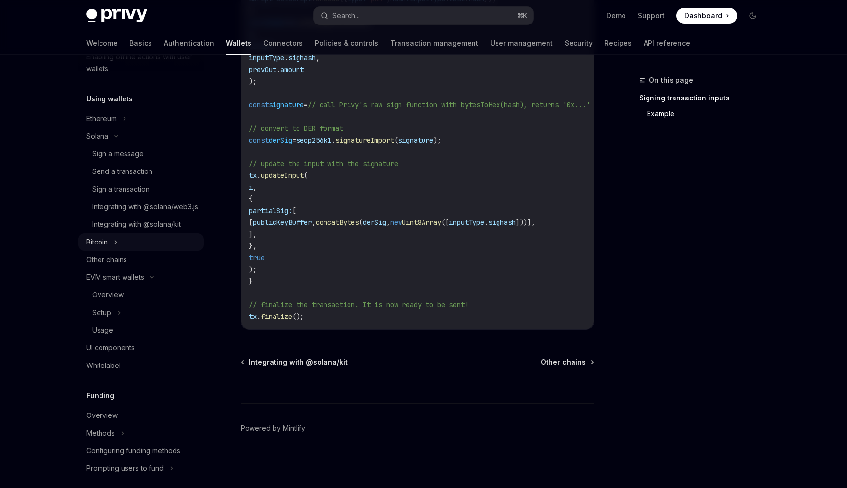
click at [138, 251] on div "Bitcoin" at bounding box center [140, 242] width 125 height 18
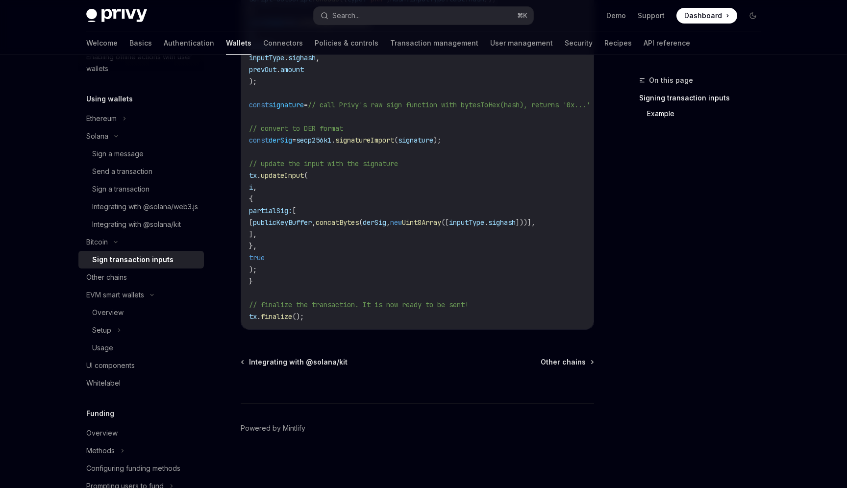
click at [127, 266] on div "Sign transaction inputs" at bounding box center [132, 260] width 81 height 12
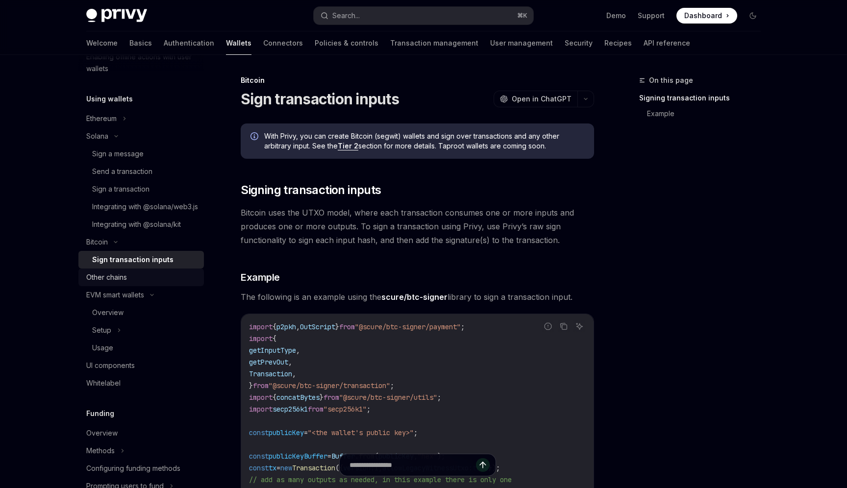
click at [125, 283] on div "Other chains" at bounding box center [106, 278] width 41 height 12
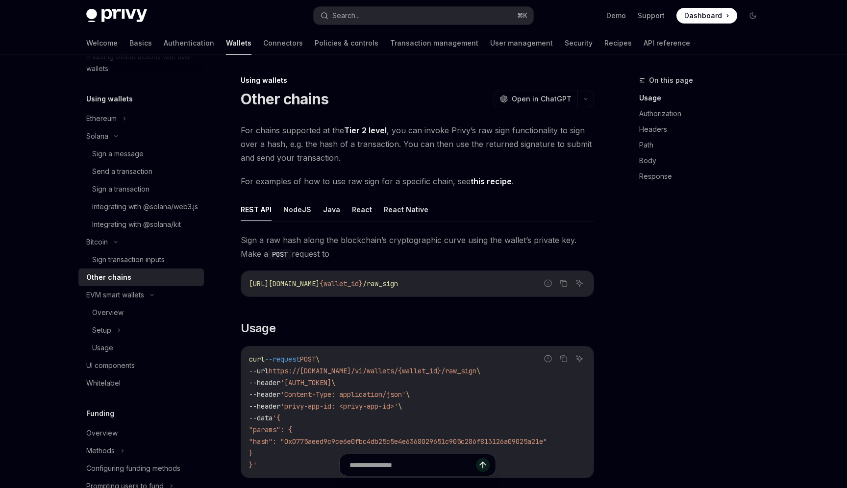
click at [495, 183] on link "this recipe" at bounding box center [491, 181] width 41 height 10
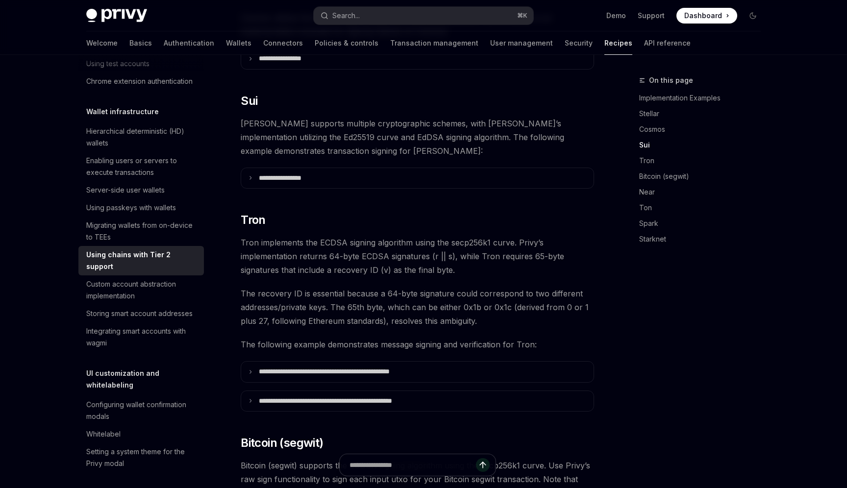
scroll to position [476, 0]
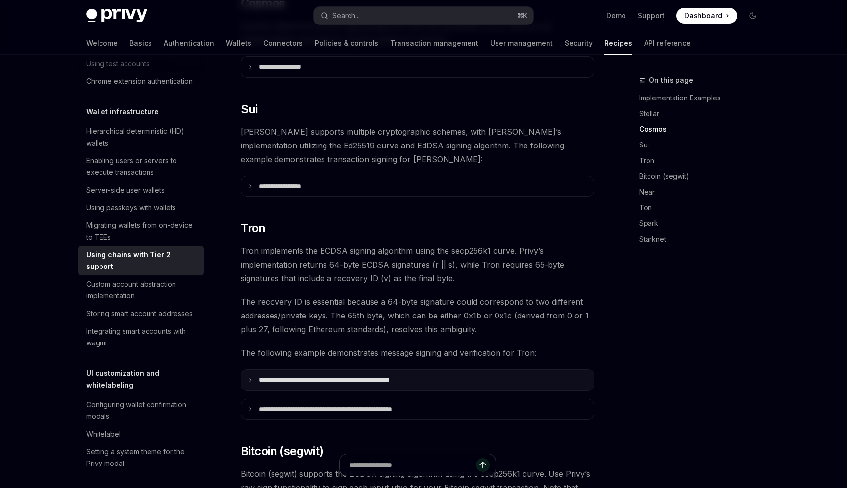
click at [321, 373] on summary "**********" at bounding box center [417, 380] width 352 height 21
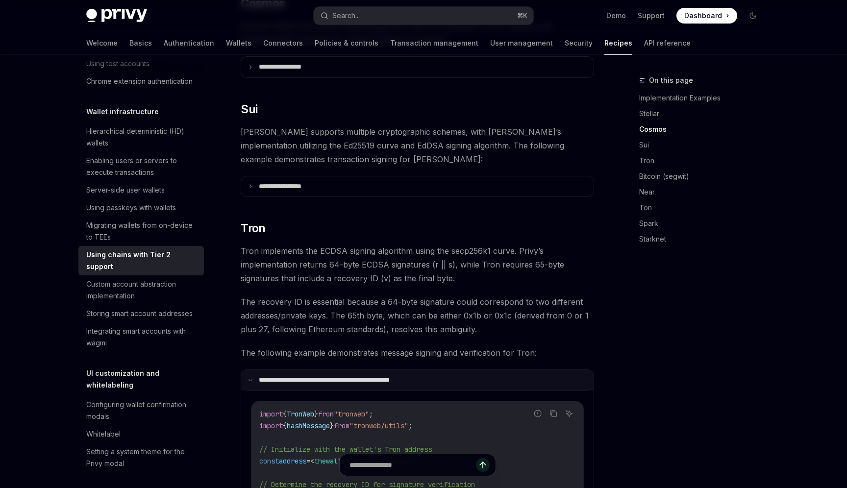
click at [321, 373] on summary "**********" at bounding box center [417, 380] width 352 height 21
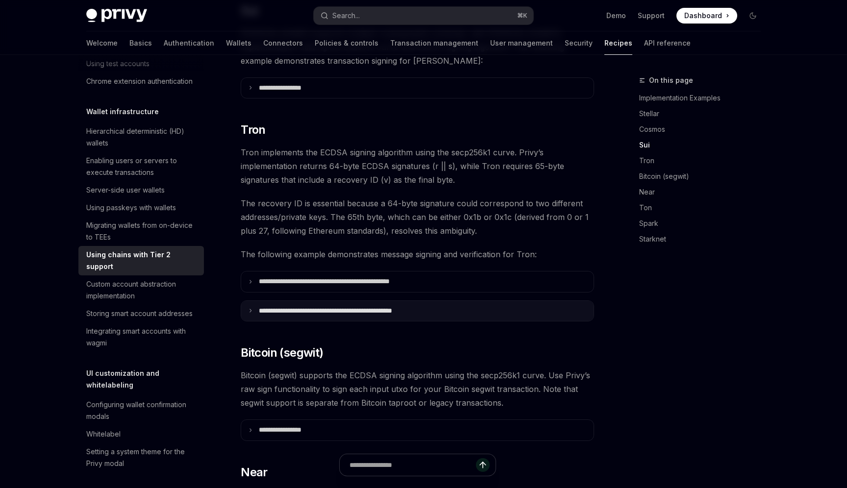
click at [301, 307] on p "**********" at bounding box center [351, 311] width 185 height 9
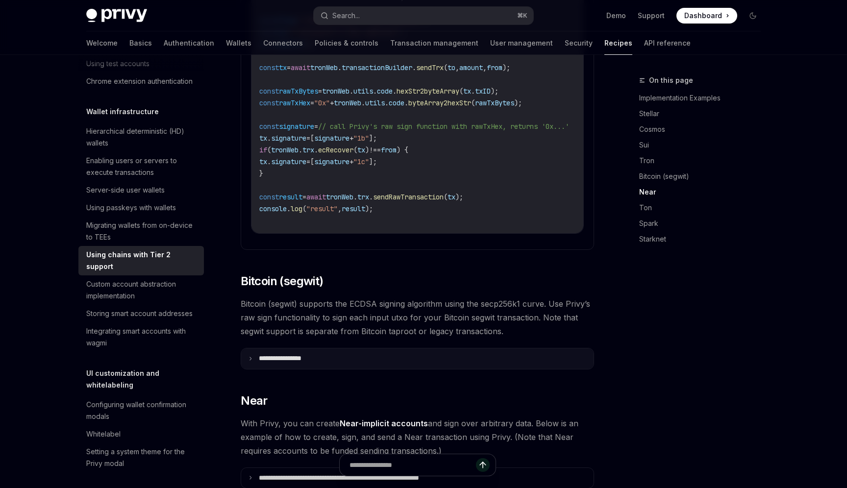
scroll to position [996, 0]
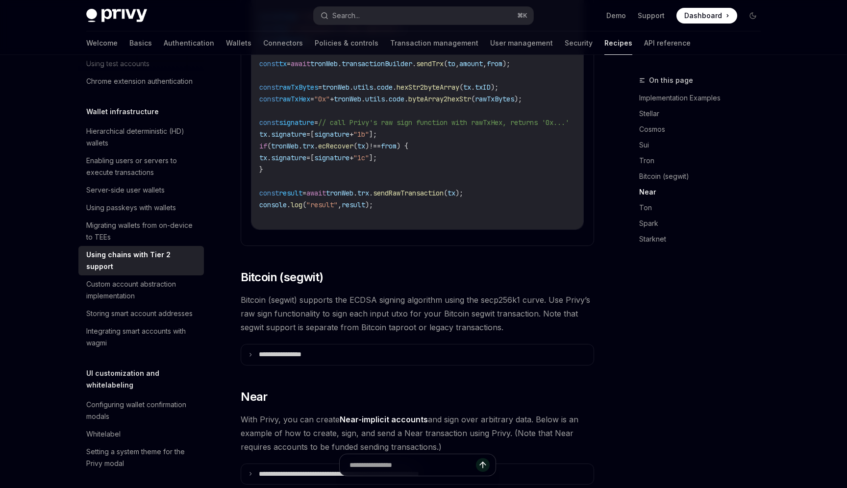
click at [298, 358] on div "**********" at bounding box center [417, 57] width 353 height 1825
click at [297, 350] on summary "**********" at bounding box center [417, 355] width 352 height 21
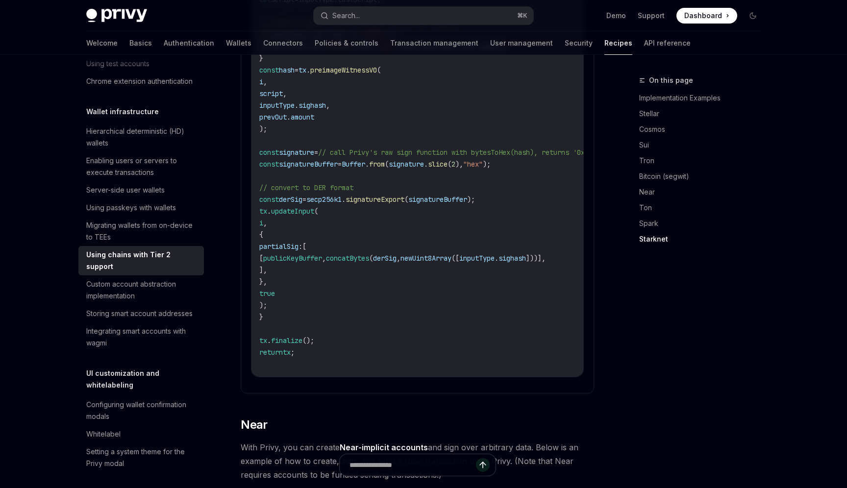
scroll to position [1749, 0]
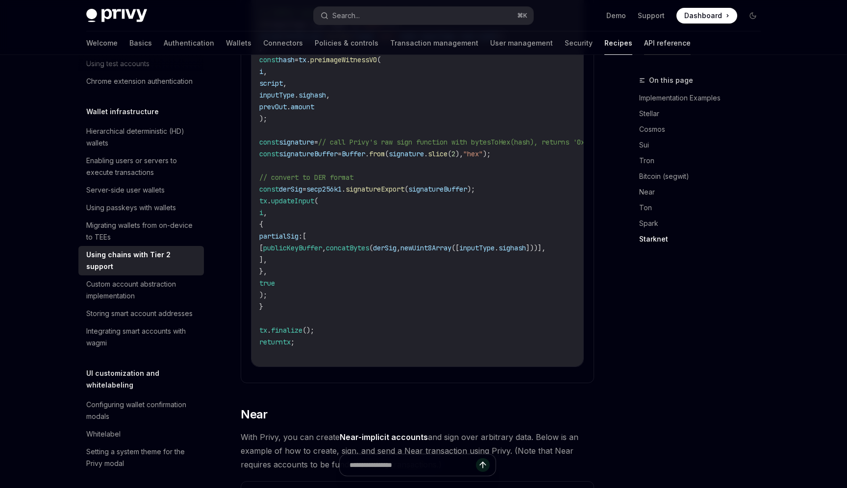
click at [644, 39] on link "API reference" at bounding box center [667, 43] width 47 height 24
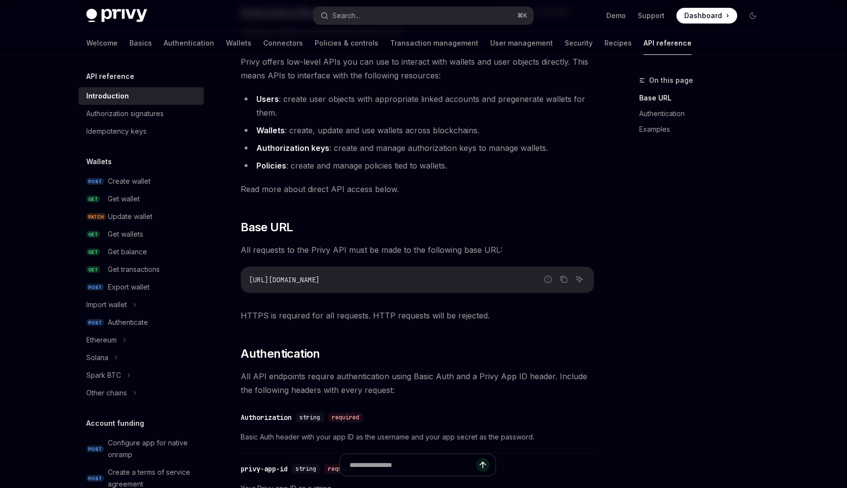
scroll to position [97, 0]
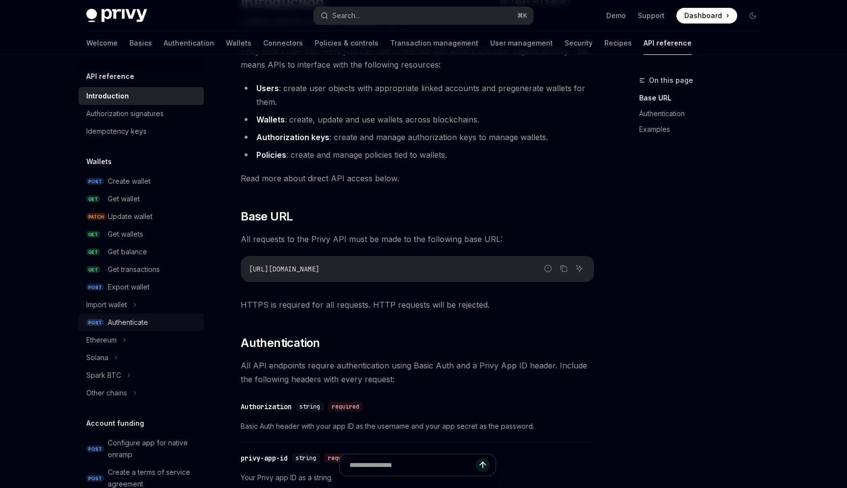
click at [159, 321] on div "Authenticate" at bounding box center [153, 323] width 90 height 12
type textarea "*"
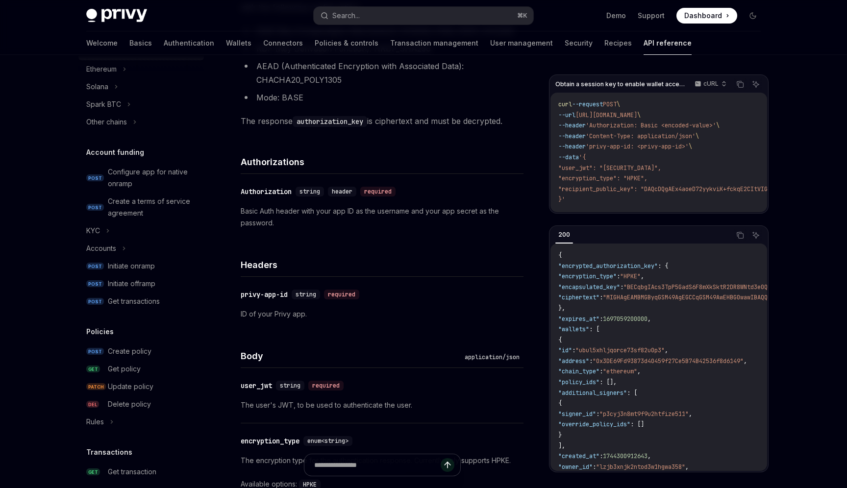
scroll to position [289, 0]
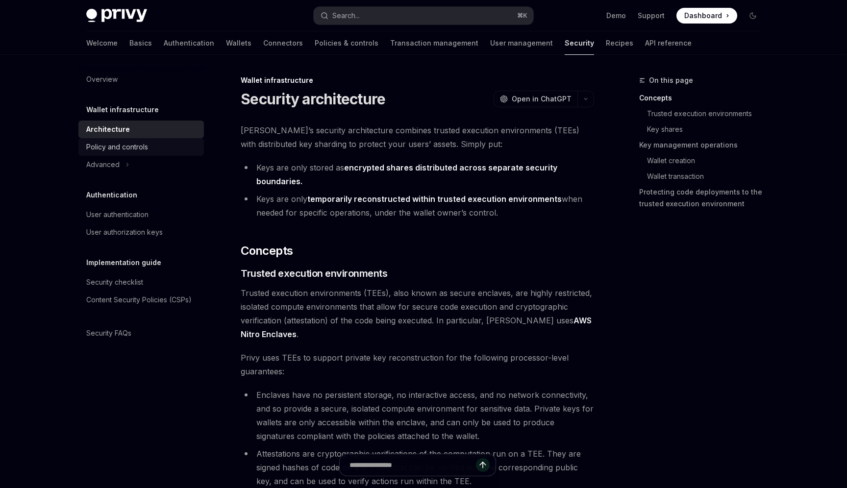
click at [148, 143] on div "Policy and controls" at bounding box center [142, 147] width 112 height 12
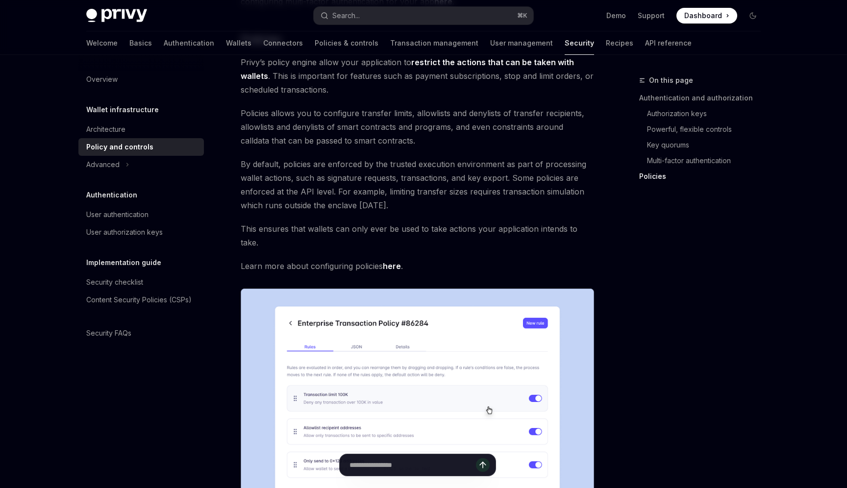
scroll to position [908, 0]
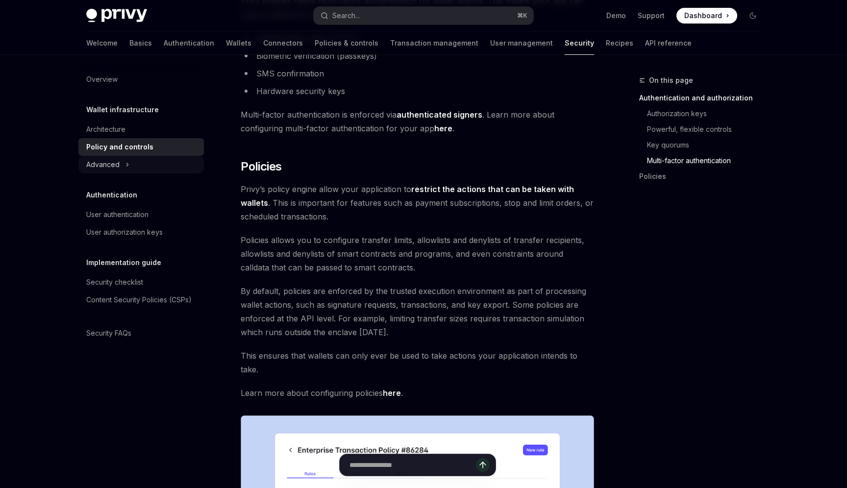
click at [122, 165] on div "Advanced" at bounding box center [140, 165] width 125 height 18
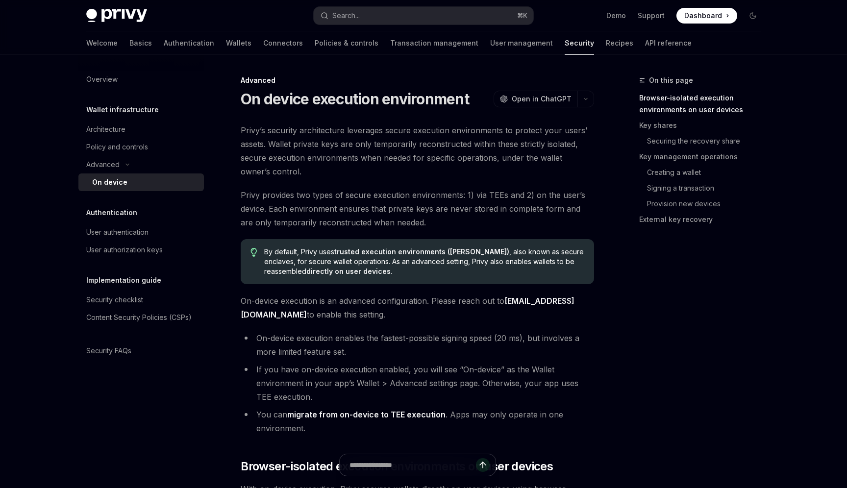
click at [432, 262] on span "By default, Privy uses trusted execution environments (TEEs) , also known as se…" at bounding box center [424, 261] width 320 height 29
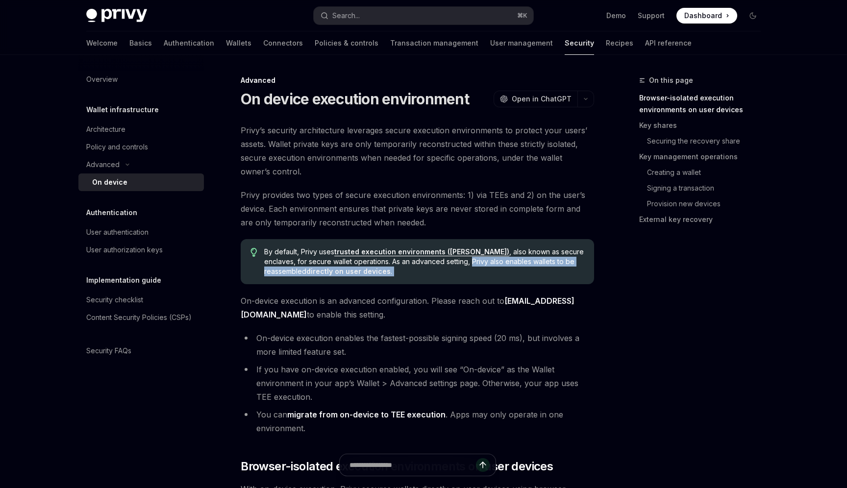
drag, startPoint x: 432, startPoint y: 262, endPoint x: 430, endPoint y: 269, distance: 6.8
click at [430, 269] on span "By default, Privy uses trusted execution environments (TEEs) , also known as se…" at bounding box center [424, 261] width 320 height 29
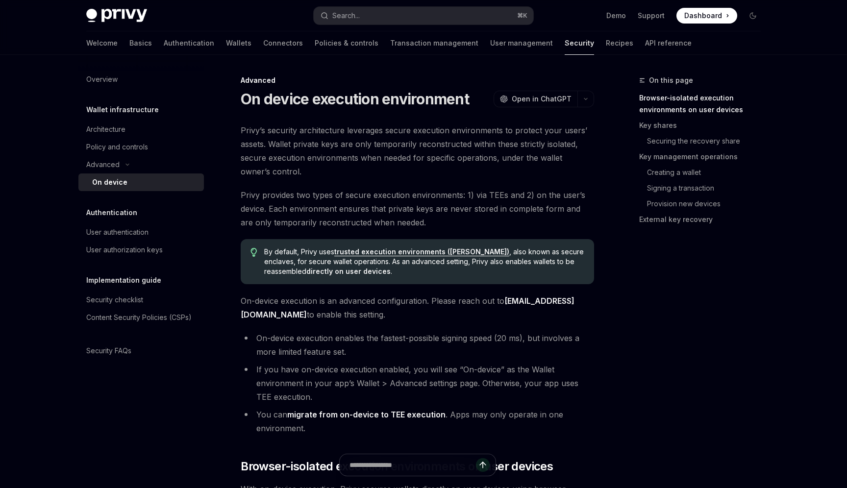
click at [348, 348] on li "On-device execution enables the fastest-possible signing speed (20 ms), but inv…" at bounding box center [417, 344] width 353 height 27
click at [263, 339] on li "On-device execution enables the fastest-possible signing speed (20 ms), but inv…" at bounding box center [417, 344] width 353 height 27
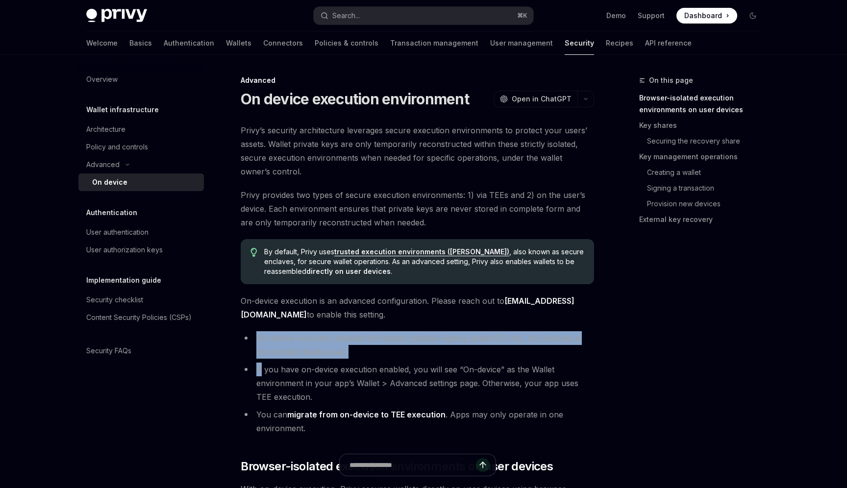
drag, startPoint x: 263, startPoint y: 339, endPoint x: 352, endPoint y: 359, distance: 91.6
click at [352, 359] on ul "On-device execution enables the fastest-possible signing speed (20 ms), but inv…" at bounding box center [417, 383] width 353 height 104
click at [338, 349] on li "On-device execution enables the fastest-possible signing speed (20 ms), but inv…" at bounding box center [417, 344] width 353 height 27
drag, startPoint x: 338, startPoint y: 349, endPoint x: 261, endPoint y: 337, distance: 77.9
click at [261, 337] on li "On-device execution enables the fastest-possible signing speed (20 ms), but inv…" at bounding box center [417, 344] width 353 height 27
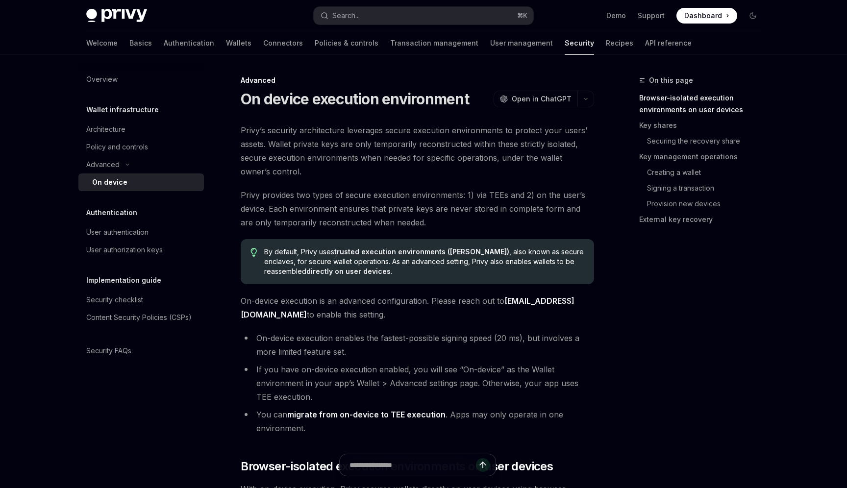
click at [334, 390] on li "If you have on-device execution enabled, you will see “On-device” as the Wallet…" at bounding box center [417, 383] width 353 height 41
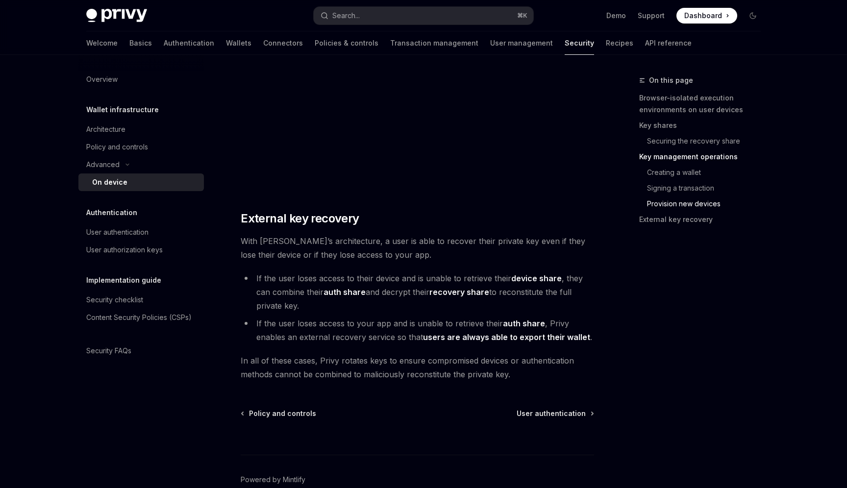
scroll to position [2653, 0]
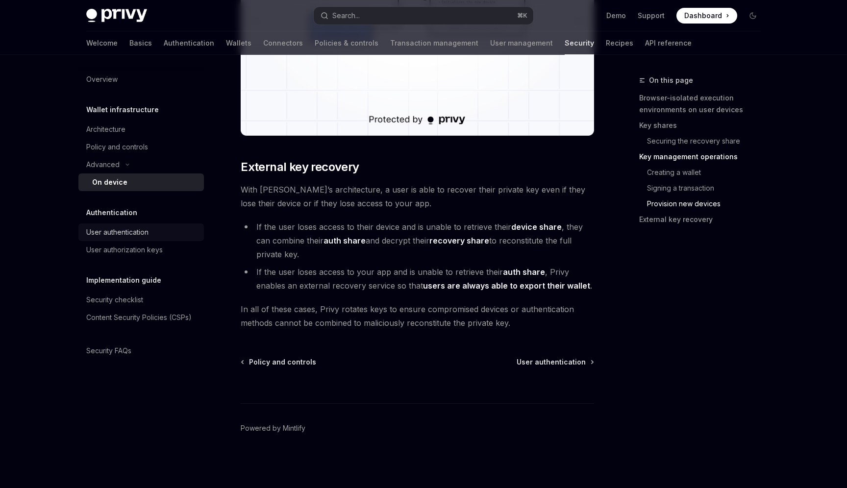
click at [136, 235] on div "User authentication" at bounding box center [117, 232] width 62 height 12
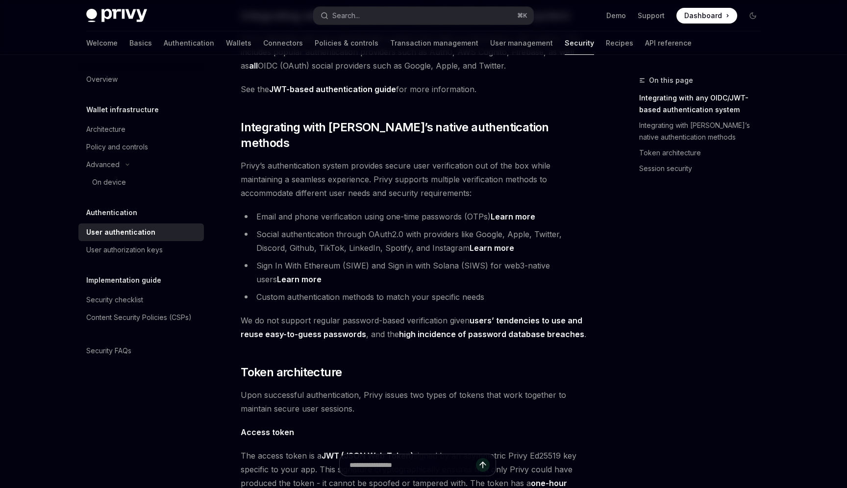
scroll to position [204, 0]
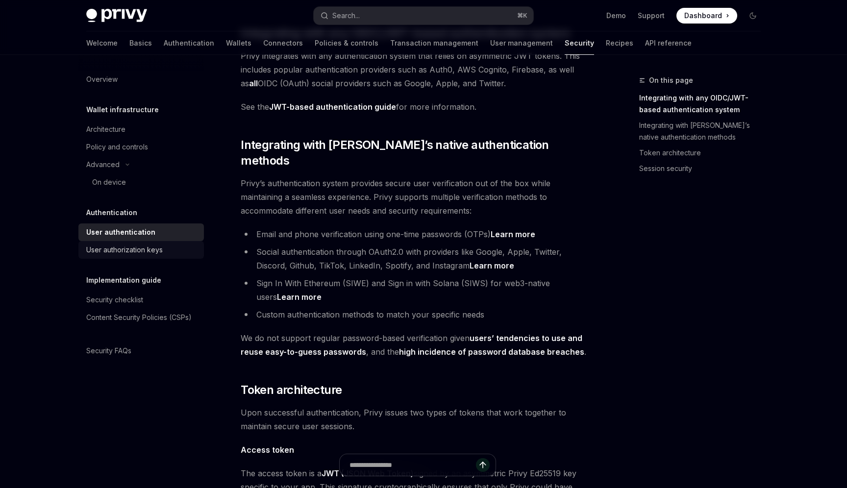
click at [149, 248] on div "User authorization keys" at bounding box center [124, 250] width 76 height 12
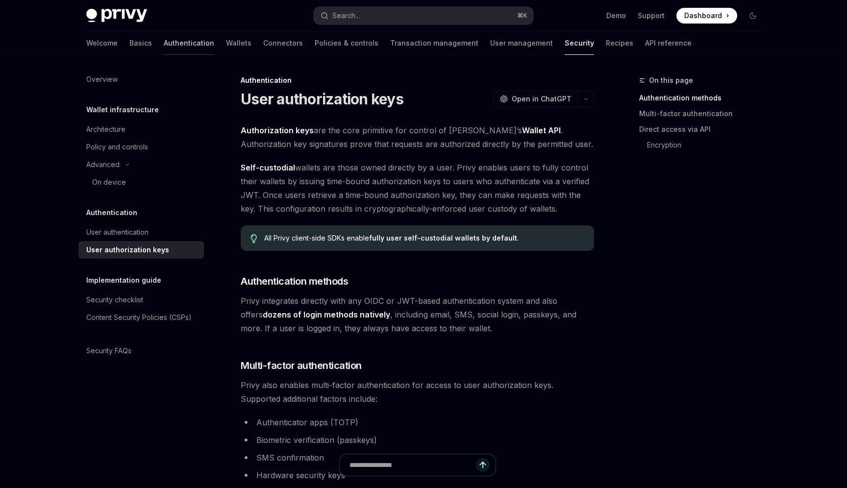
click at [164, 50] on link "Authentication" at bounding box center [189, 43] width 50 height 24
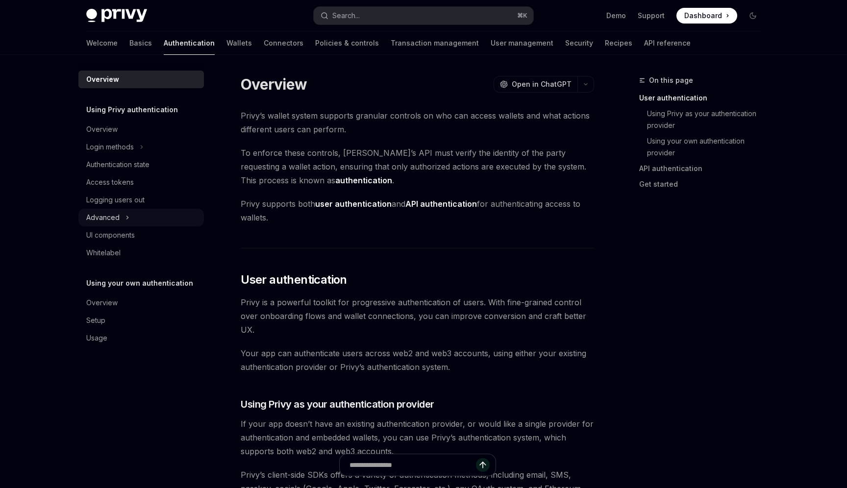
click at [127, 220] on icon at bounding box center [127, 218] width 4 height 12
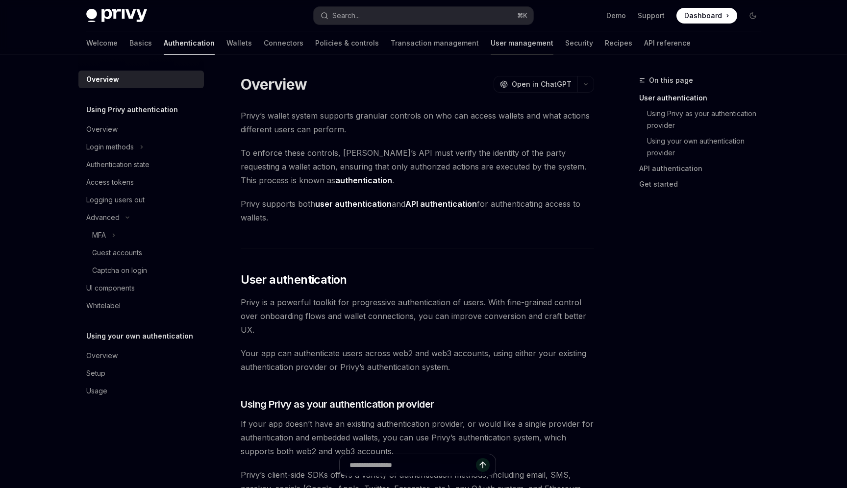
click at [491, 44] on link "User management" at bounding box center [522, 43] width 63 height 24
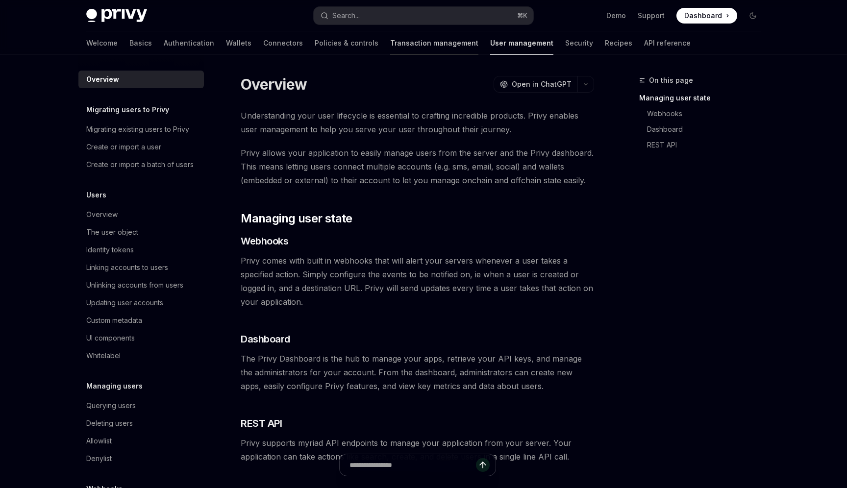
click at [390, 46] on link "Transaction management" at bounding box center [434, 43] width 88 height 24
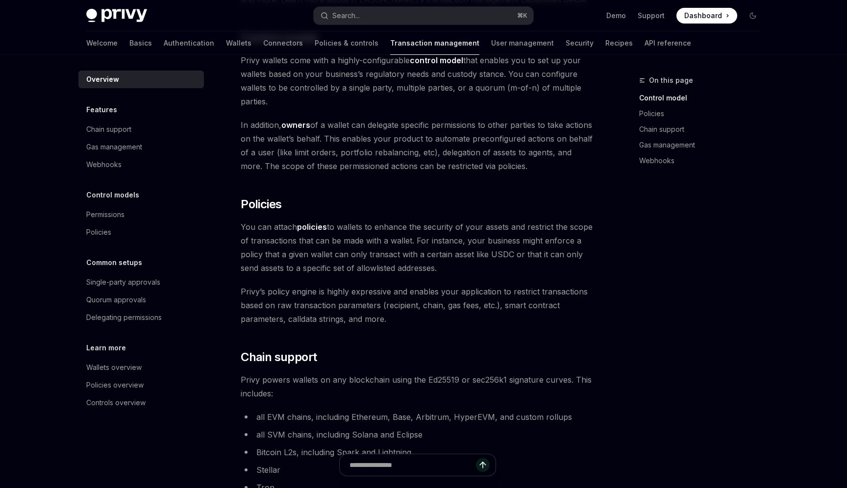
scroll to position [264, 0]
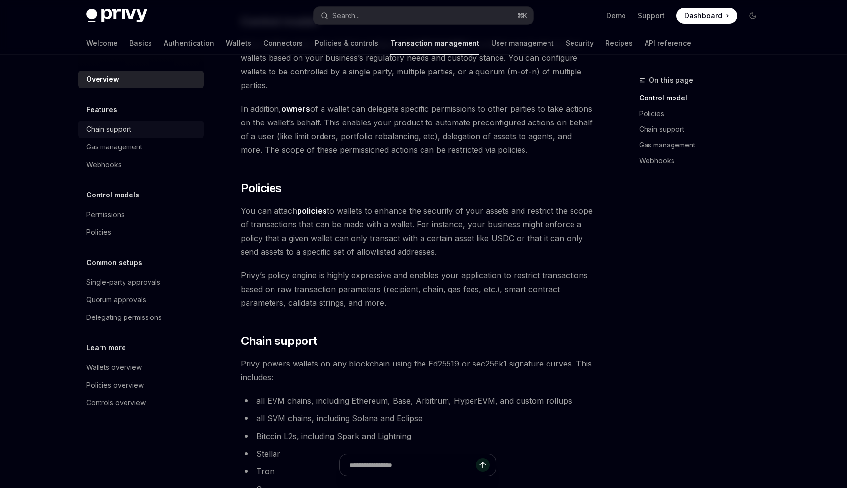
click at [127, 126] on div "Chain support" at bounding box center [108, 130] width 45 height 12
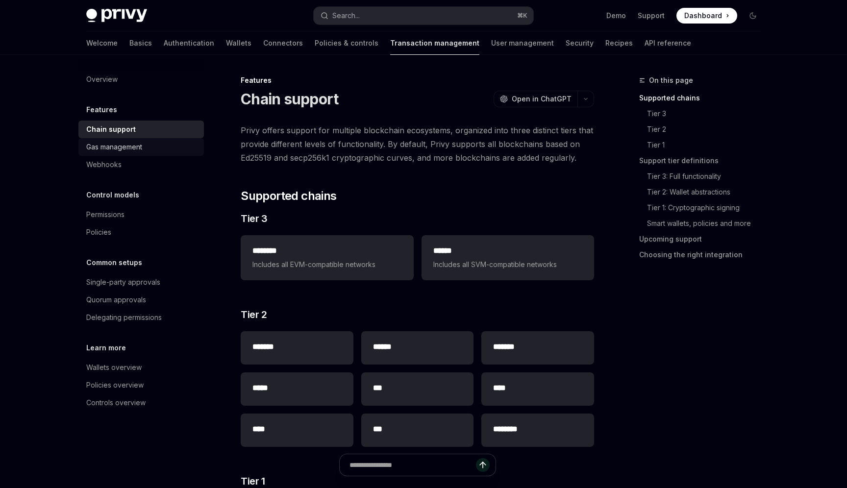
click at [138, 150] on div "Gas management" at bounding box center [114, 147] width 56 height 12
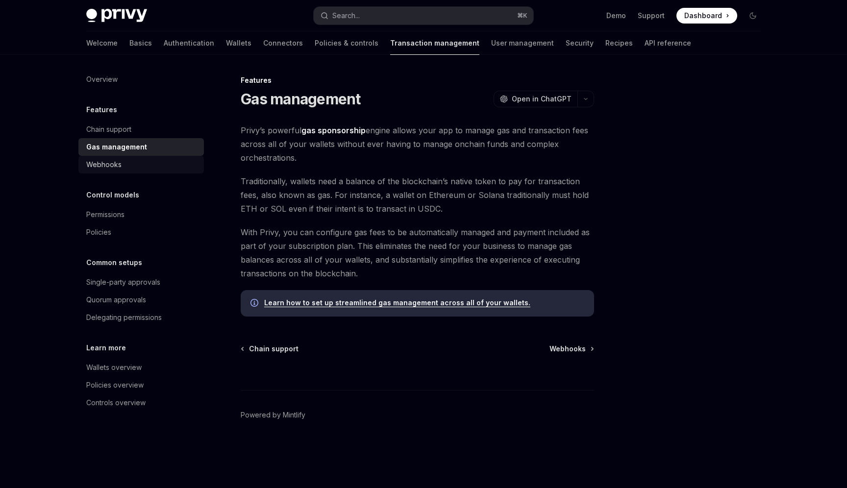
click at [138, 166] on div "Webhooks" at bounding box center [142, 165] width 112 height 12
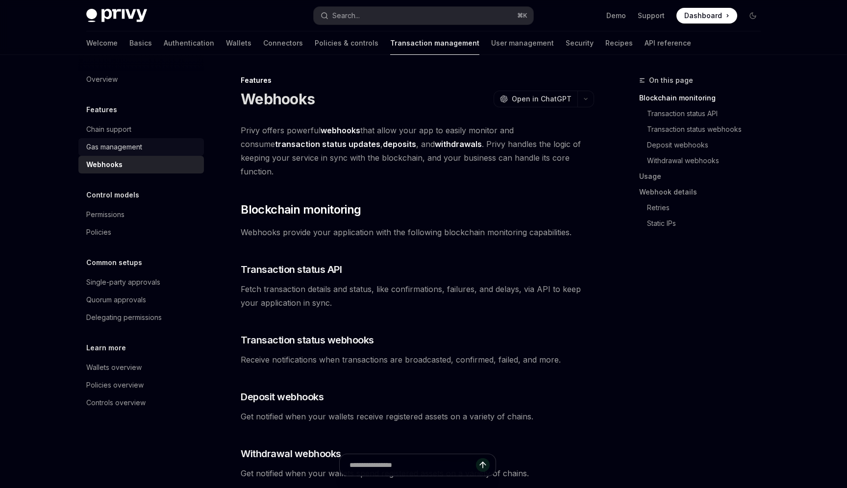
click at [142, 139] on link "Gas management" at bounding box center [140, 147] width 125 height 18
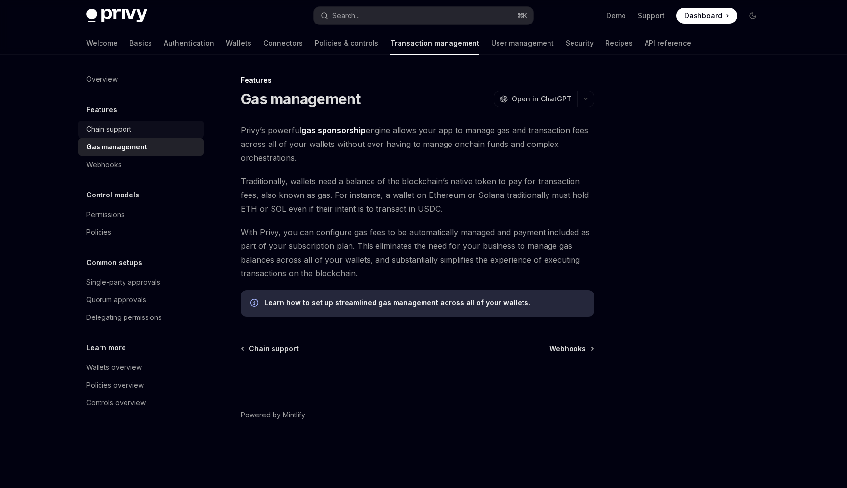
click at [146, 128] on div "Chain support" at bounding box center [142, 130] width 112 height 12
type textarea "*"
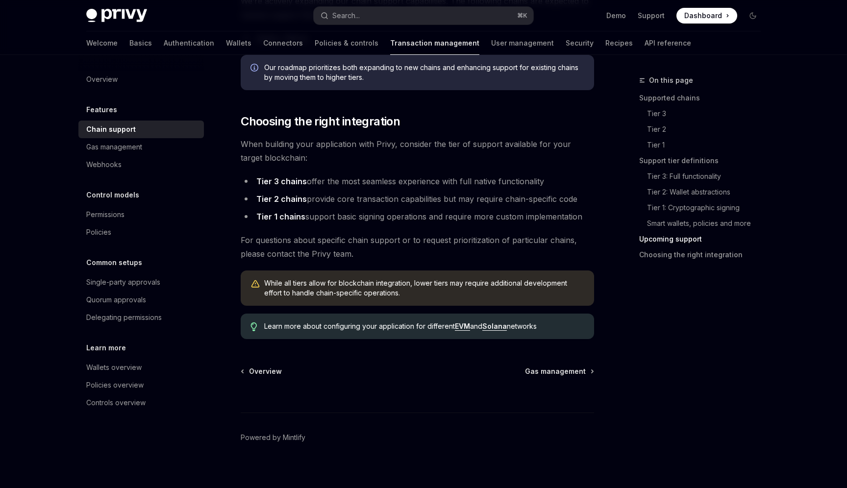
scroll to position [1144, 0]
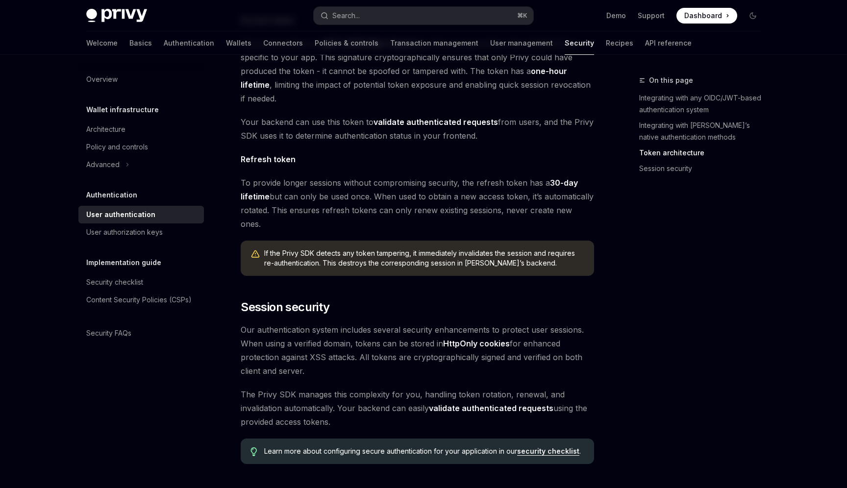
scroll to position [618, 0]
